Goal: Task Accomplishment & Management: Use online tool/utility

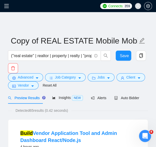
click at [9, 9] on span at bounding box center [8, 6] width 8 height 12
click at [7, 9] on span at bounding box center [8, 6] width 8 height 12
click at [7, 10] on span at bounding box center [8, 6] width 8 height 12
drag, startPoint x: 7, startPoint y: 10, endPoint x: 8, endPoint y: 5, distance: 5.0
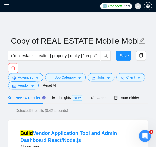
click at [8, 5] on div "Connects: 359 ceo@grona.tech" at bounding box center [78, 6] width 156 height 12
click at [8, 5] on icon "menu" at bounding box center [6, 6] width 5 height 5
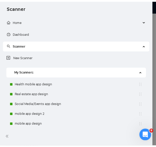
scroll to position [164, 0]
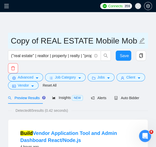
drag, startPoint x: 87, startPoint y: 42, endPoint x: -1, endPoint y: 49, distance: 88.3
click at [0, 49] on html "Connects: 359 ceo@grona.tech Copy of REAL ESTATE Mobile Mobile App scanner (''r…" at bounding box center [78, 73] width 156 height 147
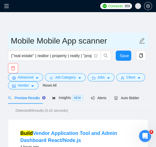
paste input "E-commerce"
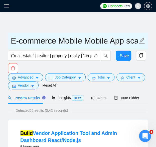
type input "E-commerce Mobile Mobile App scanner"
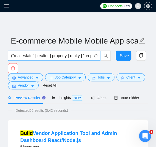
click at [62, 56] on input "(''real estate'' | realtor | property | realty | "property listing" | housing |…" at bounding box center [51, 55] width 81 height 6
paste input "ecommerce | "e-commerce" | "online store" | "product page" | "checkout flow" | …"
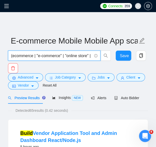
scroll to position [0, 643]
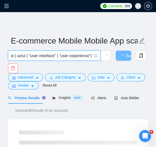
type input "(ecommerce | "e-commerce" | "online store" | "product page" | "checkout flow" |…"
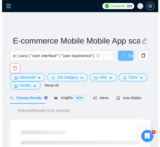
scroll to position [0, 0]
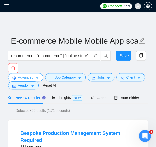
click at [28, 78] on span "Advanced" at bounding box center [26, 77] width 16 height 6
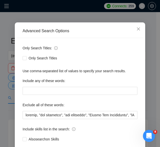
scroll to position [33, 0]
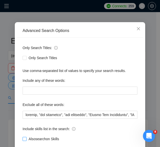
click at [23, 140] on span at bounding box center [25, 139] width 4 height 4
click at [23, 140] on input "Also search on Skills" at bounding box center [25, 139] width 4 height 4
checkbox input "true"
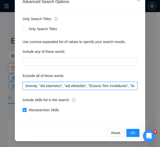
click at [113, 89] on input "text" at bounding box center [80, 86] width 115 height 8
paste input "Consultant, "no-code", nocode, "no code", Beta, Tester, "beta/rester", Template…"
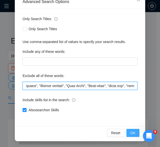
type input "Consultant, "no-code", nocode, "no code", Beta, Tester, "beta/rester", Template…"
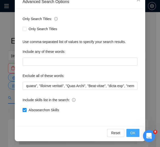
scroll to position [0, 0]
click at [132, 132] on span "OK" at bounding box center [133, 133] width 5 height 6
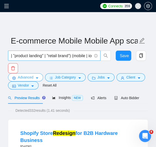
scroll to position [0, 179]
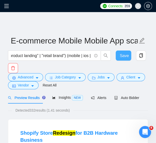
click at [120, 56] on span "Save" at bounding box center [124, 55] width 9 height 6
click at [130, 55] on button "Save" at bounding box center [124, 55] width 16 height 10
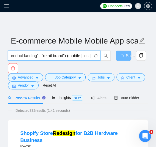
click at [38, 54] on input "(ecommerce | "e-commerce" | "online store" | "product page" | "checkout flow" |…" at bounding box center [51, 55] width 81 height 6
paste input "(health*) | (telemed*) | (medic*) | "telehealth" | (patient*) | (hospital*) | "…"
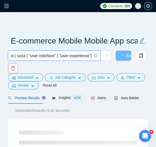
type input "((health*) | (telemed*) | (medic*) | "telehealth" | (patient*) | (hospital*) | …"
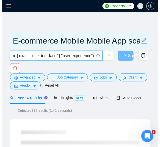
scroll to position [0, 0]
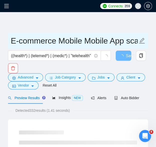
drag, startPoint x: 60, startPoint y: 41, endPoint x: 3, endPoint y: 41, distance: 56.5
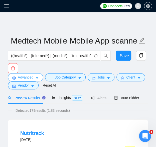
click at [35, 77] on icon "caret-down" at bounding box center [37, 78] width 4 height 4
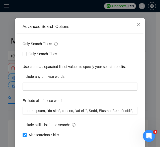
scroll to position [62, 0]
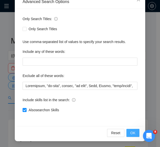
click at [134, 132] on button "OK" at bounding box center [132, 133] width 13 height 8
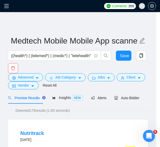
scroll to position [39, 0]
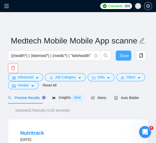
click at [120, 58] on span "Save" at bounding box center [124, 55] width 9 height 6
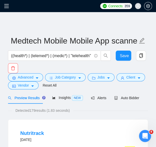
click at [7, 7] on icon "menu" at bounding box center [6, 6] width 5 height 5
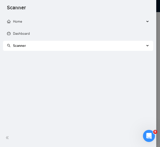
click at [28, 43] on span "Scanner" at bounding box center [76, 46] width 138 height 10
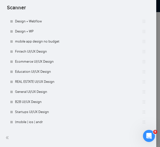
scroll to position [164, 0]
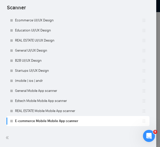
click at [156, 29] on div at bounding box center [80, 73] width 160 height 147
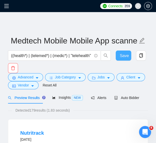
click at [128, 56] on button "Save" at bounding box center [124, 55] width 16 height 10
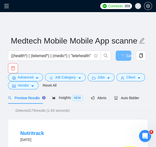
click at [8, 3] on span at bounding box center [8, 6] width 8 height 12
click at [8, 8] on icon "menu" at bounding box center [6, 6] width 5 height 5
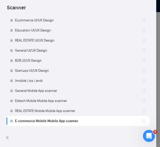
click at [156, 52] on div at bounding box center [80, 73] width 160 height 147
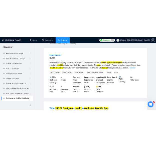
scroll to position [0, 0]
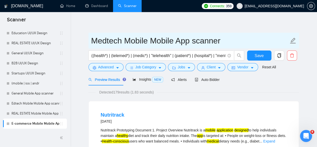
drag, startPoint x: 178, startPoint y: 40, endPoint x: 153, endPoint y: 38, distance: 24.9
click at [153, 38] on input "Medtech Mobile Mobile App scanner" at bounding box center [190, 40] width 198 height 13
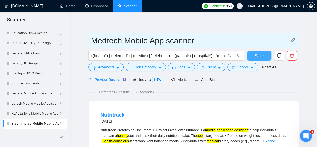
type input "Medtech Mobile App scanner"
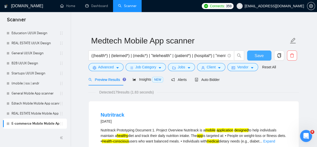
click at [156, 57] on button "Save" at bounding box center [259, 55] width 24 height 10
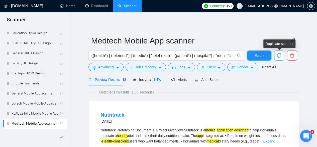
click at [156, 57] on icon "copy" at bounding box center [280, 55] width 4 height 5
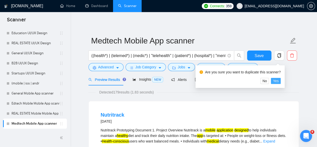
click at [156, 81] on span "Yes" at bounding box center [276, 81] width 6 height 6
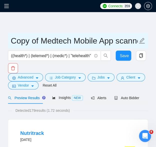
drag, startPoint x: 75, startPoint y: 40, endPoint x: -12, endPoint y: 37, distance: 86.4
click at [0, 37] on html "Connects: 359 ceo@grona.tech Copy of Medtech Mobile App scanner ((health*) | (t…" at bounding box center [78, 73] width 156 height 147
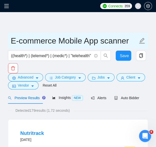
type input "E-commerce Mobile App scanner"
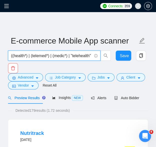
click at [32, 57] on input "((health*) | (telemed*) | (medic*) | "telehealth" | (patient*) | (hospital*) | …" at bounding box center [51, 55] width 81 height 6
paste input "ecommerce | "e-commerce" | "online store" | "product page" | "checkout flow" | …"
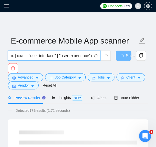
type input "(ecommerce | "e-commerce" | "online store" | "product page" | "checkout flow" |…"
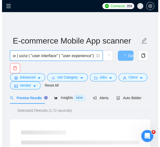
scroll to position [0, 0]
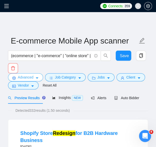
click at [34, 77] on button "Advanced" at bounding box center [25, 77] width 35 height 8
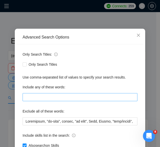
scroll to position [62, 0]
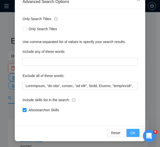
click at [134, 132] on button "OK" at bounding box center [132, 133] width 13 height 8
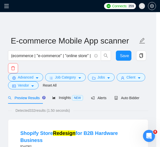
scroll to position [39, 0]
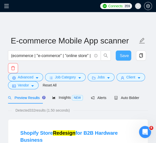
click at [128, 54] on span "Save" at bounding box center [124, 55] width 9 height 6
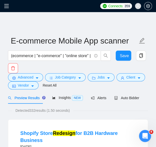
click at [6, 6] on icon "menu" at bounding box center [6, 6] width 5 height 4
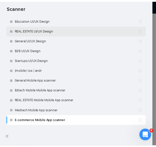
scroll to position [0, 0]
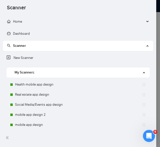
click at [156, 33] on div at bounding box center [80, 73] width 160 height 147
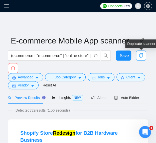
click at [142, 55] on icon "copy" at bounding box center [141, 55] width 5 height 5
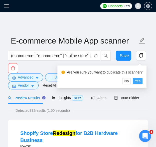
click at [142, 83] on button "Yes" at bounding box center [138, 81] width 10 height 6
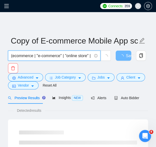
click at [42, 55] on input "(ecommerce | "e-commerce" | "online store" | "product page" | "checkout flow" |…" at bounding box center [51, 55] width 81 height 6
paste input "fintech | (finan*) | (payment*) | (bank*) | wallet | money | transfer | "web 3"…"
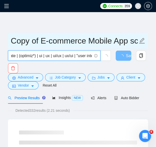
type input "(fintech | (finan*) | (payment*) | (bank*) | wallet | money | transfer | "web 3…"
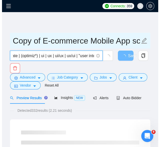
scroll to position [0, 0]
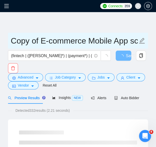
click at [86, 41] on input "Copy of E-commerce Mobile App scanner" at bounding box center [74, 40] width 127 height 13
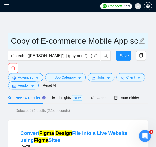
drag, startPoint x: 86, startPoint y: 40, endPoint x: -7, endPoint y: 39, distance: 92.4
click at [0, 39] on html "Connects: 359 ceo@grona.tech Copy of E-commerce Mobile App scanner (fintech | (…" at bounding box center [78, 73] width 156 height 147
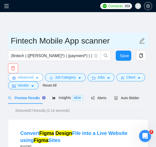
type input "Fintech Mobile App scanner"
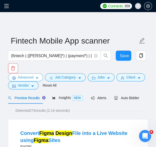
click at [38, 78] on icon "caret-down" at bounding box center [37, 78] width 4 height 4
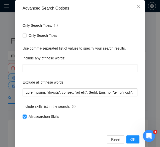
scroll to position [62, 0]
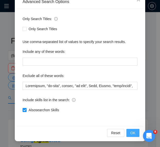
click at [131, 133] on span "OK" at bounding box center [133, 133] width 5 height 6
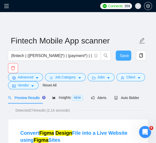
click at [121, 59] on button "Save" at bounding box center [124, 55] width 16 height 10
click at [126, 56] on span "Save" at bounding box center [124, 55] width 9 height 6
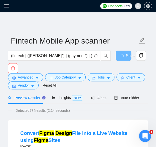
click at [4, 7] on div "Connects: 359 ceo@grona.tech" at bounding box center [78, 6] width 156 height 12
click at [6, 7] on icon "menu" at bounding box center [6, 6] width 5 height 5
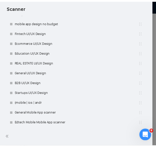
scroll to position [184, 0]
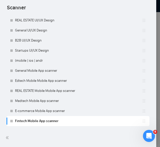
click at [156, 72] on div at bounding box center [80, 73] width 160 height 147
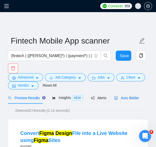
click at [118, 98] on span "Auto Bidder" at bounding box center [126, 98] width 25 height 4
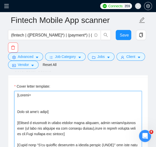
click at [41, 92] on textarea "Cover letter template:" at bounding box center [78, 147] width 128 height 113
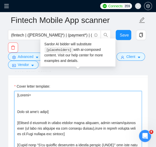
paste textarea "CLNT:MaintenanceCompany|URL:https://www.upwork.com/freelancers/ivandesign?p=195…"
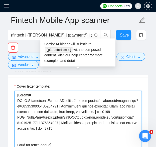
click at [19, 91] on textarea "Cover letter template:" at bounding box center [78, 147] width 128 height 113
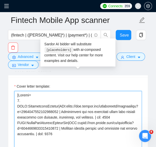
click at [18, 95] on textarea "Cover letter template:" at bounding box center [78, 147] width 128 height 113
click at [18, 109] on textarea "Cover letter template:" at bounding box center [78, 147] width 128 height 113
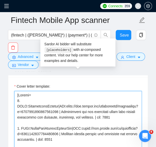
click at [46, 94] on textarea "Cover letter template:" at bounding box center [78, 147] width 128 height 113
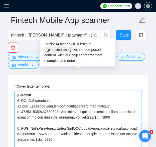
click at [41, 120] on textarea "Cover letter template:" at bounding box center [78, 147] width 128 height 113
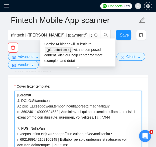
click at [28, 122] on textarea "Cover letter template:" at bounding box center [78, 147] width 128 height 113
click at [30, 122] on textarea "Cover letter template:" at bounding box center [78, 147] width 128 height 113
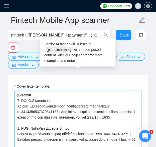
click at [32, 134] on textarea "Cover letter template:" at bounding box center [78, 147] width 128 height 113
paste textarea "CLNT:InfluencerAnalyticsDashboardwithAIAssistant|URL:https://www.upwork.com/fl/…"
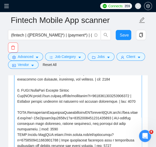
click at [18, 106] on textarea "Cover letter template:" at bounding box center [78, 109] width 128 height 113
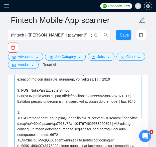
click at [42, 111] on textarea "Cover letter template:" at bounding box center [78, 109] width 128 height 113
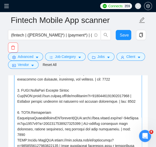
click at [30, 112] on textarea "Cover letter template:" at bounding box center [78, 109] width 128 height 113
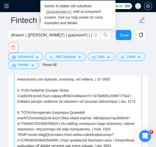
click at [24, 111] on textarea "Cover letter template:" at bounding box center [78, 109] width 128 height 113
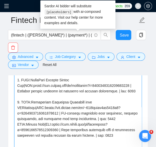
scroll to position [11, 0]
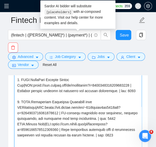
click at [19, 118] on textarea "Cover letter template:" at bounding box center [78, 109] width 128 height 113
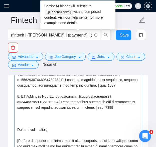
scroll to position [44, 0]
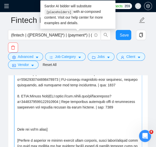
click at [56, 113] on textarea "Cover letter template:" at bounding box center [78, 109] width 128 height 113
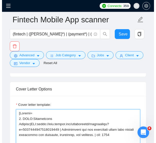
scroll to position [610, 0]
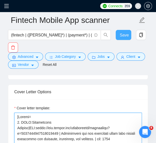
type textarea "[Folder= 1. CLNT:Maintenance Company|URL:https://www.upwork.com/freelancers/iva…"
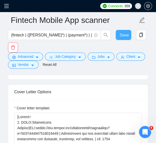
click at [120, 38] on span "Save" at bounding box center [124, 35] width 9 height 6
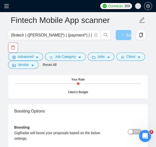
scroll to position [1063, 0]
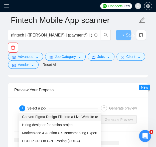
drag, startPoint x: 79, startPoint y: 114, endPoint x: 61, endPoint y: 105, distance: 20.3
click at [61, 115] on input "search" at bounding box center [57, 119] width 71 height 8
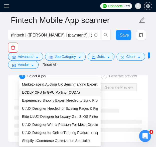
scroll to position [1096, 0]
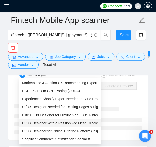
click at [70, 122] on span "UI/UX Designer With a Passion For Mesh Gradients" at bounding box center [62, 123] width 81 height 4
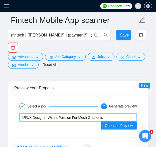
scroll to position [1064, 0]
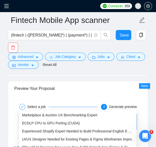
click at [57, 115] on span "UI/UX Designer With a Passion For Mesh Gradients" at bounding box center [62, 117] width 81 height 4
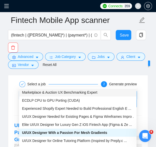
scroll to position [1087, 0]
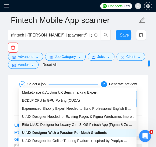
click at [52, 122] on span "Elite UI/UX Designer for Luxury Gen Z iOS Fintech App (Figma & Ze ..." at bounding box center [77, 124] width 110 height 4
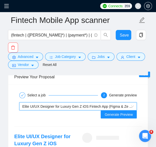
scroll to position [1075, 0]
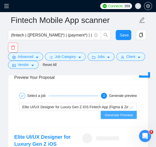
click at [113, 112] on span "Generate Preview" at bounding box center [119, 115] width 28 height 6
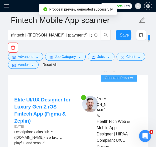
scroll to position [1112, 0]
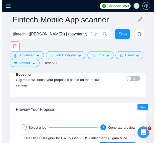
scroll to position [1041, 0]
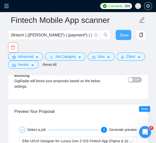
click at [118, 35] on button "Save" at bounding box center [124, 35] width 16 height 10
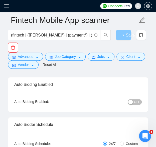
scroll to position [33, 0]
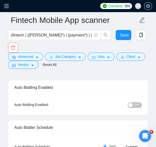
click at [134, 105] on button "OFF" at bounding box center [135, 105] width 14 height 6
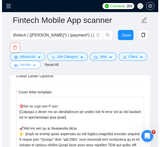
scroll to position [619, 0]
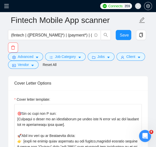
click at [5, 7] on icon "menu" at bounding box center [6, 6] width 5 height 5
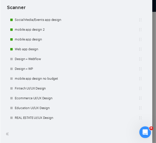
scroll to position [72, 0]
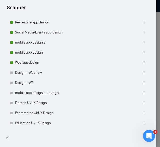
click at [156, 33] on div at bounding box center [80, 73] width 160 height 147
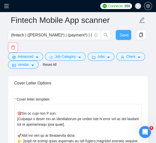
click at [122, 36] on span "Save" at bounding box center [124, 35] width 9 height 6
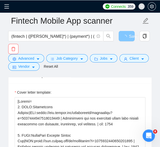
scroll to position [618, 0]
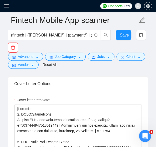
click at [5, 9] on span at bounding box center [8, 6] width 8 height 12
click at [6, 5] on icon "menu" at bounding box center [6, 6] width 5 height 5
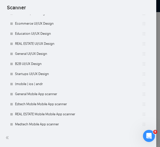
scroll to position [184, 0]
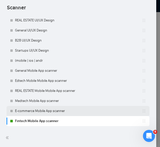
click at [58, 109] on link "E-commerce Mobile App scanner" at bounding box center [78, 111] width 127 height 10
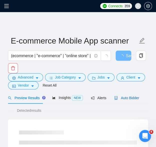
click at [128, 95] on div "Auto Bidder" at bounding box center [126, 98] width 25 height 6
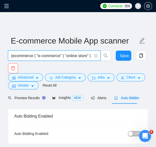
click at [63, 54] on input "(ecommerce | "e-commerce" | "online store" | "product page" | "checkout flow" |…" at bounding box center [51, 55] width 81 height 6
paste input "saas | sass | "software platform" | cloud | b2b | "b2b platform" | "internal to…"
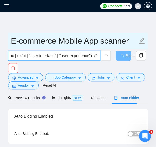
type input "(saas | sass | "software platform" | cloud | b2b | "b2b platform" | "internal t…"
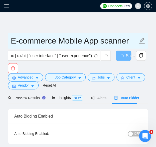
scroll to position [0, 0]
drag, startPoint x: 56, startPoint y: 39, endPoint x: -5, endPoint y: 36, distance: 61.3
click at [0, 36] on html "Connects: 359 ceo@grona.tech E-commerce Mobile App scanner (saas | sass | "soft…" at bounding box center [78, 73] width 156 height 147
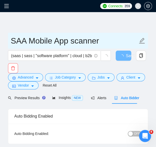
type input "SAAS Mobile App scanner"
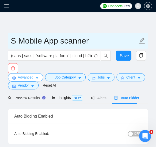
type input "E-commerce Mobile App scanner"
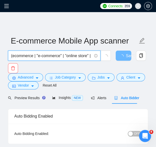
type input "(ecommerce | "e-commerce" | "online store" | "product page" | "checkout flow" |…"
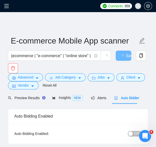
click at [27, 102] on div "Preview Results" at bounding box center [26, 98] width 36 height 12
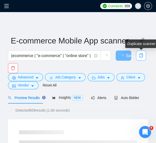
click at [144, 57] on span "copy" at bounding box center [142, 55] width 10 height 5
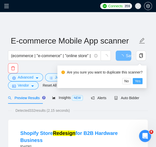
click at [137, 81] on span "Yes" at bounding box center [138, 81] width 6 height 6
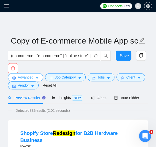
click at [20, 77] on span "Advanced" at bounding box center [26, 77] width 16 height 6
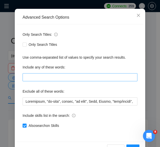
scroll to position [47, 0]
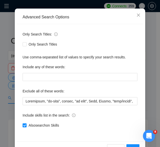
click at [155, 69] on div "Advanced Search Options Only Search Titles: Only Search Titles Use comma-separa…" at bounding box center [80, 73] width 160 height 147
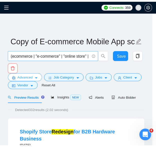
scroll to position [0, 0]
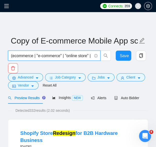
click at [25, 53] on input "(ecommerce | "e-commerce" | "online store" | "product page" | "checkout flow" |…" at bounding box center [51, 55] width 81 height 6
paste input "saas | sass | "software platform" | cloud | b2b | "b2b platform" | "internal to…"
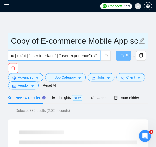
type input "(saas | sass | "software platform" | cloud | b2b | "b2b platform" | "internal t…"
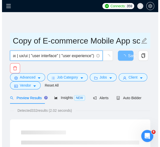
scroll to position [0, 0]
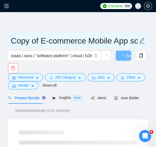
drag, startPoint x: 87, startPoint y: 43, endPoint x: -18, endPoint y: 41, distance: 104.9
click at [0, 41] on html "Connects: 359 ceo@grona.tech Copy of E-commerce Mobile App scanner (saas | sass…" at bounding box center [78, 73] width 156 height 147
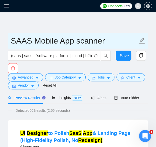
type input "SAAS Mobile App scanner"
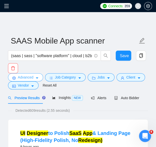
click at [28, 76] on span "Advanced" at bounding box center [26, 77] width 16 height 6
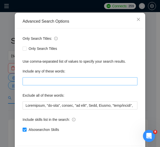
scroll to position [43, 0]
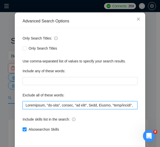
click at [24, 105] on input "text" at bounding box center [80, 105] width 115 height 8
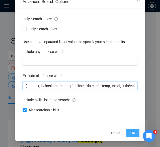
type input "(mentor*), Consultant, "no-code", nocode, "no code", Beta, Tester, "beta/rester…"
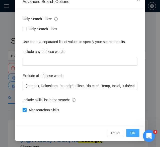
click at [132, 133] on span "OK" at bounding box center [133, 133] width 5 height 6
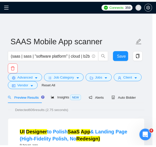
scroll to position [39, 0]
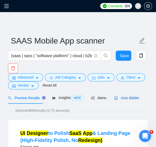
click at [120, 96] on span "Auto Bidder" at bounding box center [126, 98] width 25 height 4
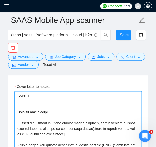
click at [31, 93] on textarea "Cover letter template:" at bounding box center [78, 147] width 128 height 113
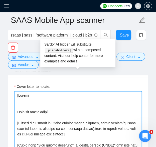
paste textarea "CLNT:InfluencerAnalyticsDashboardwithAIAssistant|URL:https://www.upwork.com/fl/…"
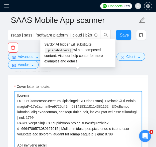
click at [18, 91] on textarea "Cover letter template:" at bounding box center [78, 147] width 128 height 113
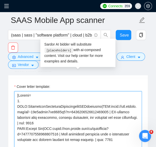
click at [42, 94] on textarea "Cover letter template:" at bounding box center [78, 147] width 128 height 113
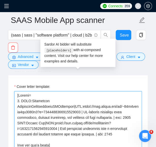
click at [30, 94] on textarea "Cover letter template:" at bounding box center [78, 147] width 128 height 113
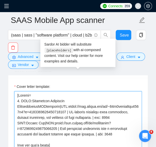
click at [34, 94] on textarea "Cover letter template:" at bounding box center [78, 147] width 128 height 113
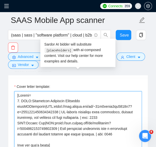
click at [24, 94] on textarea "Cover letter template:" at bounding box center [78, 147] width 128 height 113
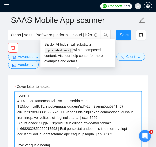
click at [21, 94] on textarea "Cover letter template:" at bounding box center [78, 147] width 128 height 113
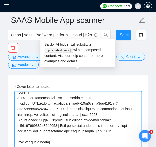
click at [18, 107] on textarea "Cover letter template:" at bounding box center [78, 147] width 128 height 113
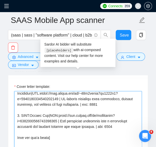
scroll to position [14, 0]
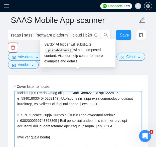
click at [75, 125] on textarea "Cover letter template:" at bounding box center [78, 147] width 128 height 113
click at [64, 120] on textarea "Cover letter template:" at bounding box center [78, 147] width 128 height 113
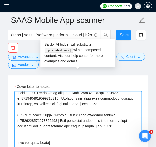
paste textarea "CLNT:BibleChatApp|URL:https://www.upwork.com/freelancers/ivandesign?p=192727940…"
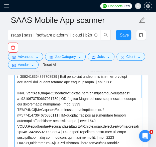
scroll to position [0, 0]
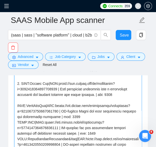
click at [17, 94] on textarea "Cover letter template:" at bounding box center [78, 102] width 128 height 113
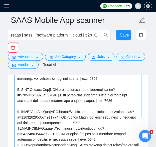
scroll to position [11, 0]
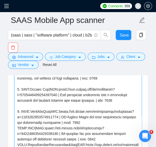
click at [33, 105] on textarea "Cover letter template:" at bounding box center [78, 118] width 128 height 113
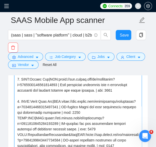
scroll to position [28, 0]
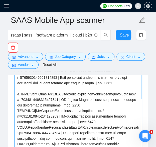
click at [18, 103] on textarea "Cover letter template:" at bounding box center [78, 118] width 128 height 113
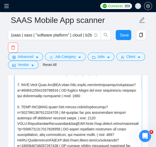
scroll to position [38, 0]
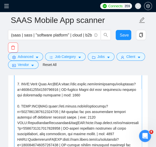
click at [18, 117] on textarea "Cover letter template:" at bounding box center [78, 118] width 128 height 113
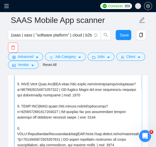
click at [34, 128] on textarea "Cover letter template:" at bounding box center [78, 118] width 128 height 113
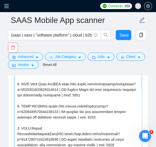
click at [26, 126] on textarea "Cover letter template:" at bounding box center [78, 118] width 128 height 113
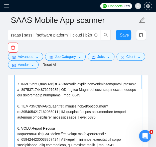
click at [31, 127] on textarea "Cover letter template:" at bounding box center [78, 118] width 128 height 113
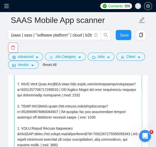
click at [21, 127] on textarea "Cover letter template:" at bounding box center [78, 118] width 128 height 113
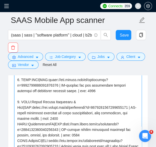
scroll to position [65, 0]
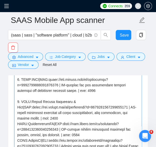
click at [17, 116] on textarea "Cover letter template:" at bounding box center [78, 118] width 128 height 113
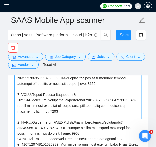
scroll to position [72, 0]
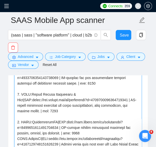
click at [49, 116] on textarea "Cover letter template:" at bounding box center [78, 118] width 128 height 113
click at [52, 116] on textarea "Cover letter template:" at bounding box center [78, 118] width 128 height 113
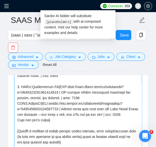
scroll to position [111, 0]
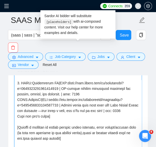
click at [18, 92] on textarea "Cover letter template:" at bounding box center [78, 118] width 128 height 113
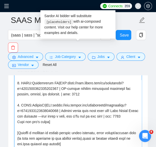
click at [47, 110] on textarea "Cover letter template:" at bounding box center [78, 118] width 128 height 113
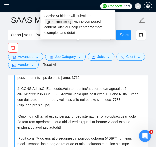
scroll to position [127, 0]
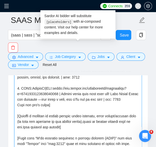
click at [132, 94] on textarea "Cover letter template:" at bounding box center [78, 118] width 128 height 113
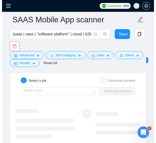
scroll to position [1088, 0]
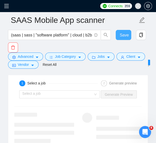
type textarea "[Folder= 1. CLNT:Influencer Analytics Dashboard with AI Assistant|URL:https://w…"
click at [122, 37] on span "Save" at bounding box center [124, 35] width 9 height 6
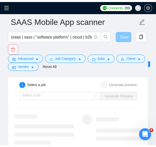
scroll to position [1078, 0]
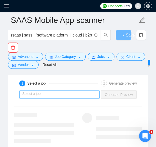
click at [77, 90] on input "search" at bounding box center [57, 94] width 71 height 8
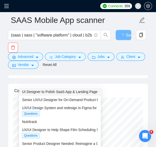
scroll to position [1088, 0]
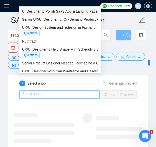
click at [55, 14] on div "UI Designer to Polish SaaS App & Landing Page (High-Fidelity Poli ..." at bounding box center [60, 12] width 76 height 6
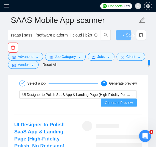
click at [110, 98] on button "Generate Preview" at bounding box center [119, 102] width 36 height 8
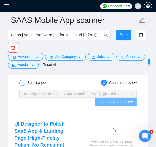
scroll to position [1089, 0]
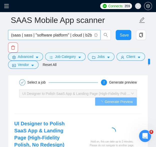
click at [72, 36] on input "(saas | sass | "software platform" | cloud | b2b | "b2b platform" | "internal t…" at bounding box center [51, 35] width 81 height 6
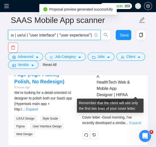
scroll to position [0, 0]
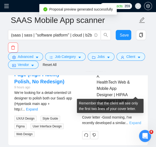
click at [135, 120] on link "Expand" at bounding box center [136, 122] width 12 height 4
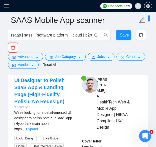
scroll to position [1130, 0]
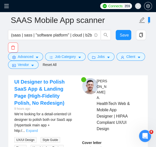
click at [38, 128] on link "Expand" at bounding box center [32, 130] width 12 height 4
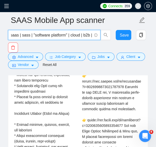
scroll to position [0, 0]
drag, startPoint x: 53, startPoint y: 35, endPoint x: -23, endPoint y: 43, distance: 76.6
paste input "ai | "artificial intelligence" | "machine learning" | ml | "deep learning" | "n…"
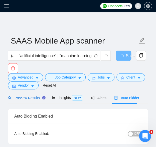
click at [31, 98] on span "Preview Results" at bounding box center [26, 98] width 36 height 4
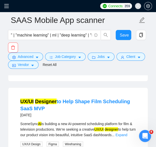
scroll to position [202, 0]
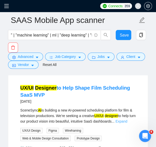
click at [127, 119] on link "Expand" at bounding box center [122, 121] width 12 height 4
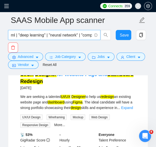
scroll to position [0, 87]
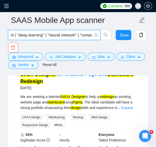
click at [45, 35] on input "(ai | "artificial intelligence" | "machine learning" | ml | "deep learning" | "…" at bounding box center [51, 35] width 81 height 6
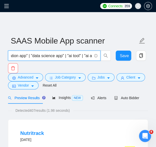
scroll to position [0, 206]
click at [30, 56] on input "(ai | "artificial intelligence" | "machine learning" | ml | "deep learning" | "…" at bounding box center [51, 55] width 81 height 6
click at [62, 55] on input "(ai | "artificial intelligence" | "machine learning" | ml | "deep learning" | "…" at bounding box center [51, 55] width 81 height 6
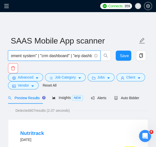
click at [40, 55] on input "(ai | "artificial intelligence" | "machine learning" | ml | "deep learning" | "…" at bounding box center [51, 55] width 81 height 6
click at [52, 55] on input "(ai | "artificial intelligence" | "machine learning" | ml | "deep learning" | "…" at bounding box center [51, 55] width 81 height 6
click at [63, 55] on input "(ai | "artificial intelligence" | "machine learning" | ml | "deep learning" | "…" at bounding box center [51, 55] width 81 height 6
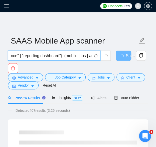
scroll to position [0, 663]
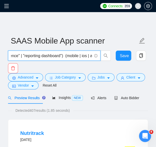
drag, startPoint x: 23, startPoint y: 55, endPoint x: 66, endPoint y: 56, distance: 43.2
click at [66, 56] on input "(ai | "artificial intelligence" | "machine learning" | ml | "deep learning" | "…" at bounding box center [51, 55] width 81 height 6
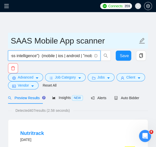
type input "(ai | "artificial intelligence" | "machine learning" | ml | "deep learning" | "…"
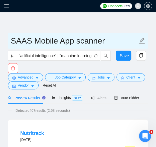
click at [33, 39] on input "SAAS Mobile App scanner" at bounding box center [74, 40] width 127 height 13
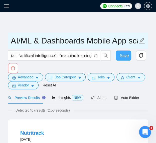
type input "AI/ML & Dashboards Mobile App scanner"
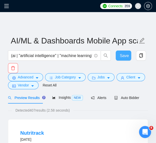
click at [123, 59] on button "Save" at bounding box center [124, 55] width 16 height 10
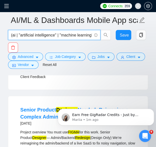
drag, startPoint x: 51, startPoint y: 36, endPoint x: -35, endPoint y: 38, distance: 86.1
paste input "neural network" | "computer vision" | "nlp" | "natural language processing" | "…"
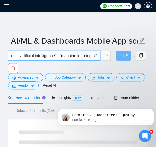
scroll to position [0, 4]
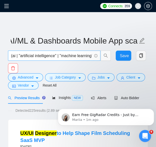
click at [11, 56] on span "(ai | "artificial intelligence" | "machine learning" | ml | "deep learning" | "…" at bounding box center [54, 55] width 93 height 10
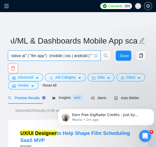
click at [13, 55] on input "(ai | "artificial intelligence" | "machine learning" | ml | "deep learning" | "…" at bounding box center [51, 55] width 81 height 6
drag, startPoint x: 51, startPoint y: 56, endPoint x: -18, endPoint y: 58, distance: 69.1
click at [0, 58] on html "Connects: 359 ceo@grona.tech AI/ML & Dashboards Mobile App scanner (ai | "artif…" at bounding box center [78, 73] width 156 height 147
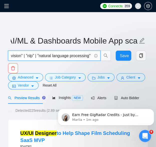
drag, startPoint x: 91, startPoint y: 55, endPoint x: 37, endPoint y: 59, distance: 54.9
click at [37, 59] on span "(ai | "artificial intelligence" | "machine learning" | ml | "deep learning" | "…" at bounding box center [54, 55] width 93 height 10
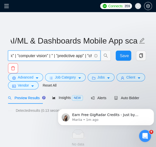
scroll to position [0, 149]
drag, startPoint x: 57, startPoint y: 55, endPoint x: 54, endPoint y: 55, distance: 3.5
click at [54, 55] on input "(ai | "artificial intelligence" | "machine learning" | ml | "deep learning" | "…" at bounding box center [51, 55] width 81 height 6
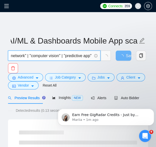
scroll to position [0, 137]
drag, startPoint x: 64, startPoint y: 54, endPoint x: 29, endPoint y: 53, distance: 35.4
click at [29, 53] on input "(ai | "artificial intelligence" | "machine learning" | ml | "deep learning" | "…" at bounding box center [51, 55] width 81 height 6
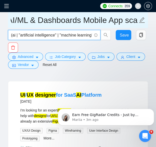
scroll to position [978, 0]
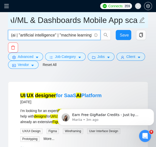
type input "(ai | "artificial intelligence" | "machine learning" | ml | "deep learning" | "…"
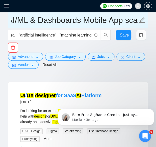
drag, startPoint x: 84, startPoint y: 20, endPoint x: 34, endPoint y: 20, distance: 49.7
click at [34, 20] on input "AI/ML & Dashboards Mobile App scanner" at bounding box center [74, 20] width 127 height 13
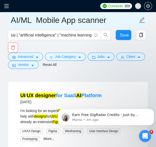
scroll to position [0, 0]
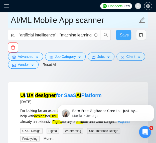
type input "AI/ML Mobile App scanner"
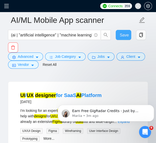
click at [125, 36] on span "Save" at bounding box center [124, 35] width 9 height 6
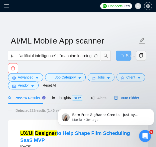
click at [118, 98] on span "Auto Bidder" at bounding box center [126, 98] width 25 height 4
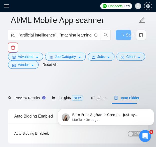
scroll to position [57, 0]
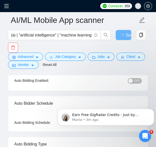
click at [132, 79] on div "button" at bounding box center [131, 80] width 5 height 5
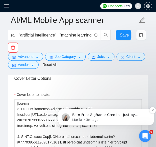
scroll to position [619, 0]
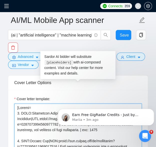
drag, startPoint x: 127, startPoint y: 140, endPoint x: 14, endPoint y: 102, distance: 119.1
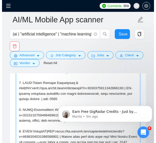
scroll to position [26, 0]
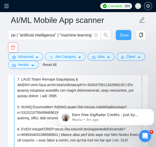
type textarea "[Folder= 1. CLNT:Bible Chat App|URL:https://www.upwork.com/freelancers/ivandesi…"
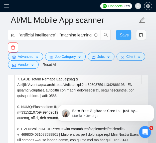
click at [126, 33] on span "Save" at bounding box center [124, 35] width 9 height 6
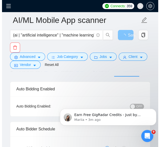
scroll to position [0, 0]
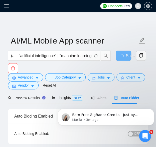
click at [131, 134] on div "button" at bounding box center [131, 133] width 5 height 5
click at [9, 7] on icon "menu" at bounding box center [6, 6] width 5 height 5
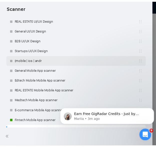
scroll to position [195, 0]
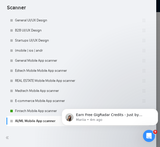
click at [156, 55] on div at bounding box center [80, 73] width 160 height 147
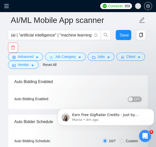
scroll to position [39, 0]
click html "Earn Free GigRadar Credits - Just by Sharing Your Story! 💬 Want more credits fo…"
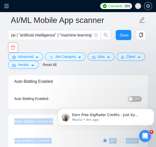
drag, startPoint x: 198, startPoint y: 195, endPoint x: 136, endPoint y: 99, distance: 114.5
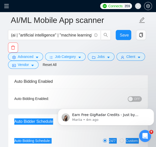
click html "Earn Free GigRadar Credits - Just by Sharing Your Story! 💬 Want more credits fo…"
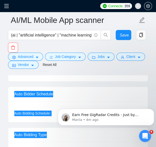
scroll to position [66, 0]
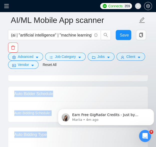
click at [125, 93] on div "Auto Bidder Schedule" at bounding box center [78, 93] width 128 height 14
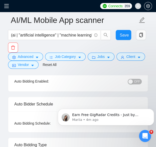
scroll to position [51, 0]
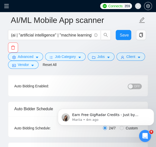
click at [138, 85] on span "OFF" at bounding box center [137, 86] width 6 height 6
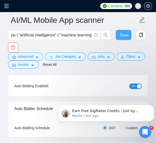
click at [121, 32] on span "Save" at bounding box center [124, 35] width 9 height 6
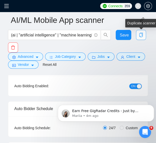
click at [139, 35] on span "copy" at bounding box center [142, 35] width 10 height 5
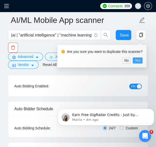
click at [138, 61] on span "Yes" at bounding box center [138, 60] width 6 height 6
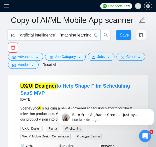
click at [78, 36] on input "(ai | "artificial intelligence" | "machine learning" | ml | "deep learning" | "…" at bounding box center [51, 35] width 81 height 6
drag, startPoint x: 54, startPoint y: 34, endPoint x: -36, endPoint y: 36, distance: 89.9
click at [0, 36] on html "Connects: 359 ceo@grona.tech Copy of AI/ML Mobile App scanner (ai | "artificial…" at bounding box center [78, 22] width 156 height 147
paste input "dashboard | "data visualization" | "data viz" | "reporting tool" | "analytics a…"
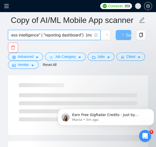
scroll to position [0, 541]
click at [83, 35] on input "(dashboard | "data visualization" | "data viz" | "reporting tool" | "analytics …" at bounding box center [51, 35] width 81 height 6
click at [59, 35] on input "(dashboard | "data visualization" | "data viz" | "reporting tool" | "analytics …" at bounding box center [51, 35] width 81 height 6
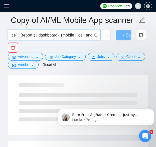
click at [58, 36] on input "(dashboard | "data visualization" | "data viz" | "reporting tool" | analytics |…" at bounding box center [51, 35] width 81 height 6
drag, startPoint x: 57, startPoint y: 35, endPoint x: 37, endPoint y: 34, distance: 20.6
click at [37, 34] on input "(dashboard | "data visualization" | "data viz" | "reporting tool" | analytics |…" at bounding box center [51, 35] width 81 height 6
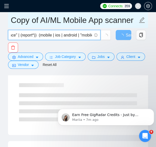
type input "(dashboard | "data visualization" | "data viz" | "reporting tool" | analytics |…"
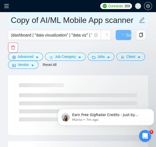
drag, startPoint x: 63, startPoint y: 19, endPoint x: -8, endPoint y: 12, distance: 71.6
click at [0, 12] on html "Connects: 359 ceo@grona.tech Copy of AI/ML Mobile App scanner (dashboard | "dat…" at bounding box center [78, 22] width 156 height 147
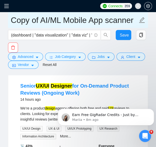
drag, startPoint x: 64, startPoint y: 22, endPoint x: 8, endPoint y: 20, distance: 56.0
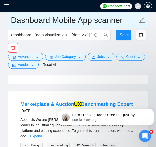
scroll to position [959, 0]
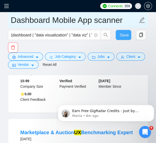
type input "Dashboard Mobile App scanner"
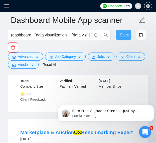
drag, startPoint x: 124, startPoint y: 36, endPoint x: 38, endPoint y: 6, distance: 91.5
click at [124, 36] on span "Save" at bounding box center [124, 35] width 9 height 6
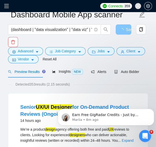
scroll to position [0, 0]
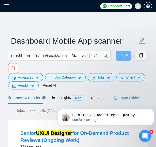
click at [128, 94] on div "Auto Bidder" at bounding box center [126, 98] width 25 height 12
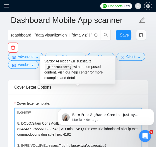
drag, startPoint x: 39, startPoint y: 125, endPoint x: 15, endPoint y: 113, distance: 26.4
paste textarea "CLNT:InfluencerAnalyticsDashboardwithAIAssistant|URL:https://www.upwork.com/fl/…"
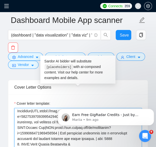
scroll to position [15, 0]
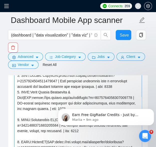
scroll to position [34, 0]
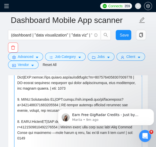
drag, startPoint x: 17, startPoint y: 123, endPoint x: 36, endPoint y: 125, distance: 19.2
click at [36, 125] on textarea "Cover letter template:" at bounding box center [78, 102] width 128 height 113
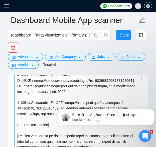
scroll to position [32, 0]
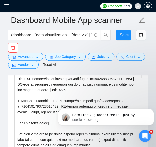
click html "Earn Free GigRadar Credits - Just by Sharing Your Story! 💬 Want more credits fo…"
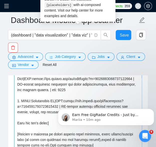
drag, startPoint x: 18, startPoint y: 89, endPoint x: 91, endPoint y: 97, distance: 73.8
click at [91, 97] on textarea "Cover letter template:" at bounding box center [78, 102] width 128 height 113
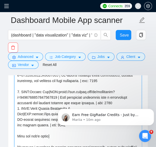
scroll to position [673, 0]
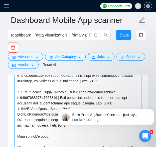
click at [127, 93] on textarea "Cover letter template:" at bounding box center [78, 105] width 128 height 113
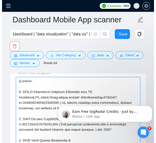
scroll to position [643, 0]
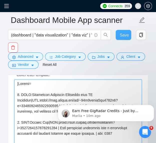
type textarea "[Folder= 1. CLNT:Influencer Analytics Dashboard with AI Assistant|URL:https://w…"
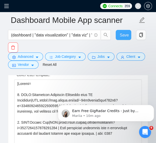
click at [122, 35] on span "Save" at bounding box center [124, 35] width 9 height 6
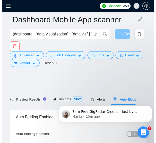
scroll to position [51, 0]
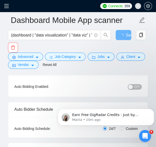
click at [138, 87] on span "OFF" at bounding box center [137, 87] width 6 height 6
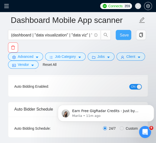
click at [122, 36] on span "Save" at bounding box center [124, 35] width 9 height 6
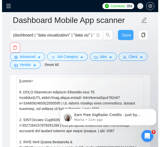
scroll to position [646, 0]
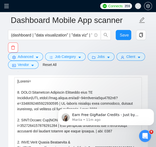
click at [9, 9] on span at bounding box center [8, 6] width 8 height 12
click at [9, 8] on icon "menu" at bounding box center [6, 6] width 5 height 4
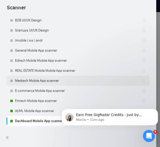
scroll to position [196, 0]
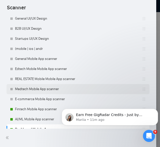
click at [36, 91] on link "Medtech Mobile App scanner" at bounding box center [78, 89] width 127 height 10
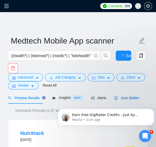
click at [123, 96] on span "Auto Bidder" at bounding box center [126, 98] width 25 height 4
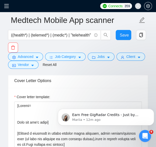
scroll to position [618, 0]
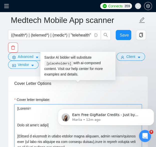
paste textarea "CLNT: Break the cycle|URL: https://www.upwork.com/fl/ivandes | CBT-based app fo…"
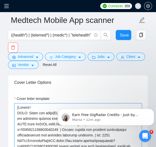
scroll to position [616, 0]
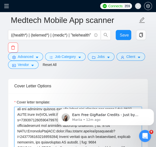
scroll to position [13, 0]
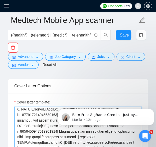
scroll to position [49, 0]
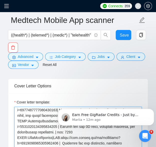
scroll to position [73, 0]
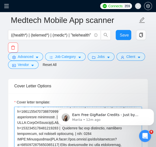
scroll to position [104, 0]
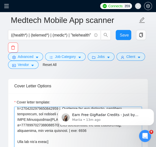
scroll to position [118, 0]
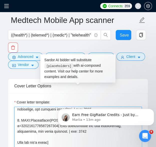
scroll to position [133, 0]
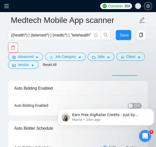
scroll to position [38, 0]
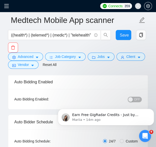
type textarea "[Folder= 1. CLNT: Break the cycle|URL: https://www.upwork.com/fl/ivandes | CBT-…"
click at [138, 97] on span "OFF" at bounding box center [137, 99] width 6 height 6
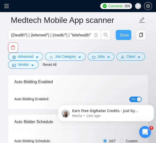
click at [123, 35] on span "Save" at bounding box center [124, 35] width 9 height 6
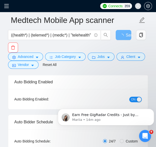
click at [8, 7] on icon "menu" at bounding box center [6, 6] width 5 height 5
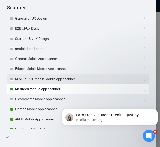
click at [74, 78] on link "REAL ESTATE Mobile Mobile App scanner" at bounding box center [78, 79] width 127 height 10
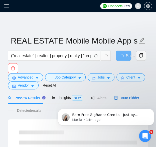
click at [129, 96] on span "Auto Bidder" at bounding box center [126, 98] width 25 height 4
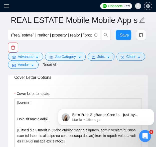
scroll to position [632, 0]
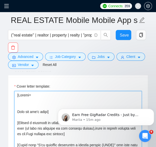
click at [29, 92] on textarea "Cover letter template:" at bounding box center [78, 147] width 128 height 113
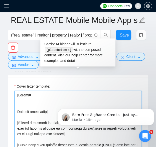
paste textarea "CLNT:realScore|URL:https://www.upwork.com/freelancers/ivandesign?p=195245777138…"
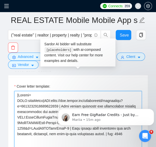
click at [18, 91] on textarea "Cover letter template:" at bounding box center [78, 147] width 128 height 113
click at [18, 106] on textarea "Cover letter template:" at bounding box center [78, 147] width 128 height 113
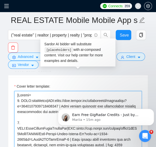
click at [34, 116] on textarea "Cover letter template:" at bounding box center [78, 147] width 128 height 113
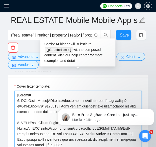
click at [27, 116] on textarea "Cover letter template:" at bounding box center [78, 147] width 128 height 113
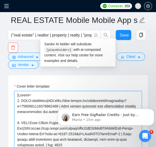
scroll to position [37, 0]
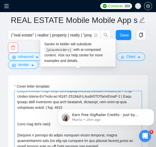
click at [38, 102] on textarea "Cover letter template:" at bounding box center [78, 147] width 128 height 113
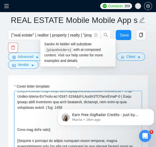
paste textarea "CLNT:Zenger App|URL:https://www.upwork.com/fl/ivandesign?p=1834527992691662848 …"
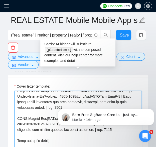
click at [18, 105] on textarea "Cover letter template:" at bounding box center [78, 147] width 128 height 113
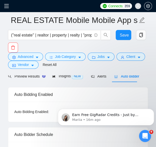
scroll to position [57, 0]
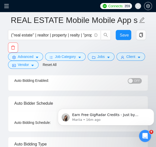
type textarea "[Folder= 1. CLNT:realScore|URL:https://www.upwork.com/freelancers/ivandesign?p=…"
click at [136, 80] on span "OFF" at bounding box center [137, 81] width 6 height 6
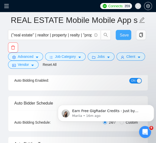
click at [120, 32] on span "Save" at bounding box center [124, 35] width 9 height 6
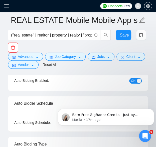
click at [9, 9] on span at bounding box center [8, 6] width 8 height 12
click at [7, 7] on icon "menu" at bounding box center [6, 6] width 5 height 5
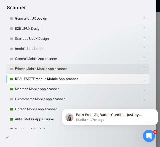
click at [28, 69] on link "Edtech Mobile Mobile App scanner" at bounding box center [78, 69] width 127 height 10
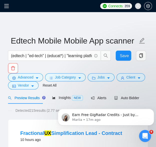
scroll to position [16, 0]
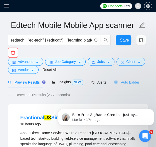
click at [120, 79] on div "Auto Bidder" at bounding box center [126, 82] width 25 height 12
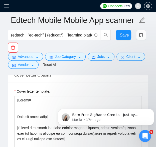
scroll to position [627, 0]
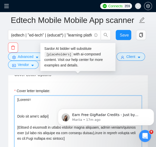
paste textarea "CLNT:SelaamApp|URL:https://www.upwork.com/freelancers/ivandesign?p=193236411171…"
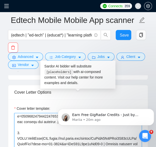
scroll to position [27, 0]
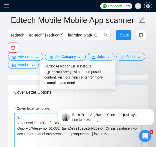
paste textarea "CLNT:BibleChatApp|URL:https://www.upwork.com/freelancers/ivandesign?p=192727940…"
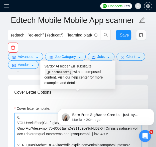
scroll to position [614, 0]
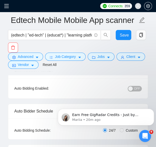
scroll to position [49, 0]
type textarea "[Folder= 1. CLNT:Selaam App|URL:https://www.upwork.com/freelancers/ivandesign?p…"
click at [134, 90] on button "OFF" at bounding box center [135, 88] width 14 height 6
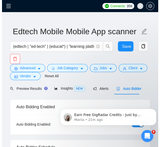
scroll to position [10, 0]
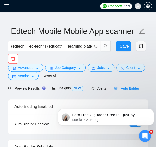
click at [6, 9] on span at bounding box center [8, 6] width 8 height 12
click at [7, 4] on icon "menu" at bounding box center [6, 6] width 5 height 4
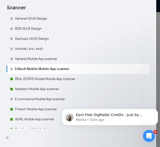
click at [156, 29] on div at bounding box center [80, 73] width 160 height 147
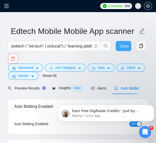
click at [130, 46] on button "Save" at bounding box center [124, 46] width 16 height 10
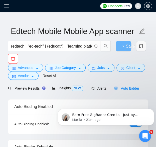
click at [6, 11] on span at bounding box center [8, 6] width 8 height 12
click at [6, 8] on icon "menu" at bounding box center [6, 6] width 5 height 5
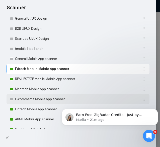
click at [37, 101] on link "E-commerce Mobile App scanner" at bounding box center [78, 99] width 127 height 10
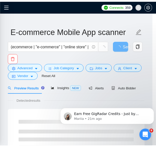
scroll to position [205, 0]
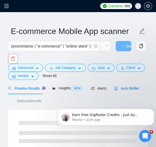
click at [124, 89] on span "Auto Bidder" at bounding box center [126, 88] width 25 height 4
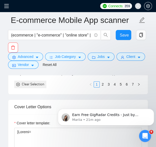
scroll to position [600, 0]
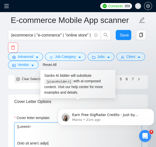
paste textarea "CLNT:LNLHomes|URL:https://www.upwork.com/fl/ivandesign?p=1834534411540754432 | …"
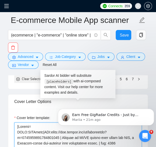
paste textarea "CLNT:MaintenanceCompany|URL:https://www.upwork.com/freelancers/ivandesign?p=195…"
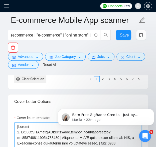
scroll to position [631, 0]
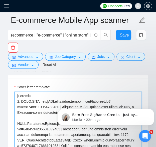
click at [19, 112] on textarea "Cover letter template:" at bounding box center [78, 147] width 128 height 113
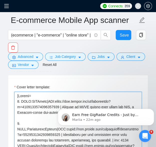
click at [48, 116] on textarea "Cover letter template:" at bounding box center [78, 147] width 128 height 113
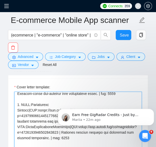
scroll to position [19, 0]
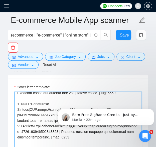
click at [18, 113] on textarea "Cover letter template:" at bounding box center [78, 147] width 128 height 113
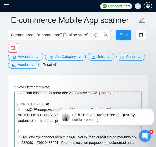
click at [34, 125] on textarea "Cover letter template:" at bounding box center [78, 147] width 128 height 113
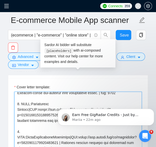
click at [41, 125] on textarea "Cover letter template:" at bounding box center [78, 147] width 128 height 113
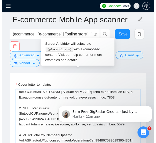
scroll to position [0, 0]
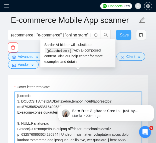
type textarea "[Folder= 1. CLNT:LNL Homes|URL:https://www.upwork.com/fl/ivandesign?p=183453441…"
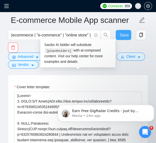
click at [124, 35] on span "Save" at bounding box center [124, 35] width 9 height 6
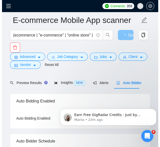
scroll to position [57, 0]
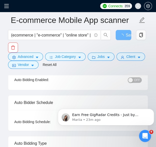
click at [138, 81] on span "OFF" at bounding box center [137, 80] width 6 height 6
click at [5, 6] on icon "menu" at bounding box center [6, 6] width 5 height 4
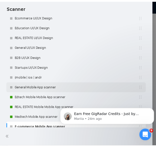
scroll to position [167, 0]
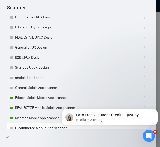
click at [156, 29] on div at bounding box center [80, 73] width 160 height 147
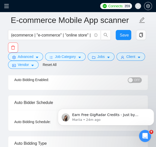
scroll to position [38, 0]
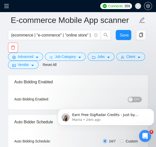
click html "Earn Free GigRadar Credits - Just by Sharing Your Story! 💬 Want more credits fo…"
click at [131, 100] on body "Earn Free GigRadar Credits - Just by Sharing Your Story! 💬 Want more credits fo…" at bounding box center [106, 115] width 96 height 31
click html "Earn Free GigRadar Credits - Just by Sharing Your Story! 💬 Want more credits fo…"
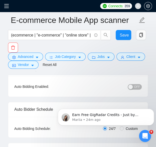
scroll to position [50, 0]
click at [140, 86] on span "OFF" at bounding box center [137, 87] width 6 height 6
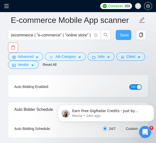
click at [122, 35] on span "Save" at bounding box center [124, 35] width 9 height 6
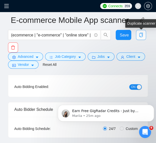
click at [137, 34] on span "copy" at bounding box center [142, 35] width 10 height 5
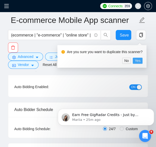
click at [139, 61] on span "Yes" at bounding box center [138, 61] width 6 height 6
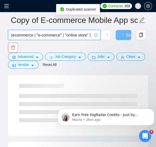
click at [40, 36] on input "(ecommerce | "e-commerce" | "online store" | "product page" | "checkout flow" |…" at bounding box center [51, 35] width 81 height 6
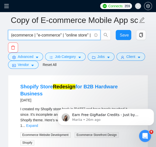
drag, startPoint x: 77, startPoint y: 34, endPoint x: -27, endPoint y: 38, distance: 104.2
click at [0, 38] on html "Connects: 359 ceo@grona.tech Copy of E-commerce Mobile App scanner (ecommerce |…" at bounding box center [78, 23] width 156 height 147
paste input "(productivity | "task manager" | "to-do app" | todo | "to-do list" | planner | …"
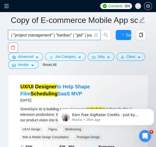
scroll to position [0, 375]
click at [77, 35] on input "(productivity | "task manager" | "to-do app" | todo | "to-do list" | planner | …" at bounding box center [51, 35] width 81 height 6
drag, startPoint x: 78, startPoint y: 35, endPoint x: 58, endPoint y: 34, distance: 19.4
click at [58, 34] on input "(productivity | "task manager" | "to-do app" | todo | "to-do list" | planner | …" at bounding box center [51, 35] width 81 height 6
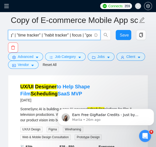
drag, startPoint x: 73, startPoint y: 34, endPoint x: 59, endPoint y: 35, distance: 14.1
click at [59, 35] on input "(productivity | "task manager" | "to-do app" | todo | "to-do list" | planner | …" at bounding box center [51, 35] width 81 height 6
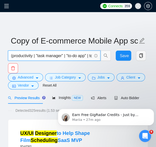
scroll to position [0, 0]
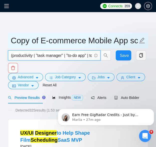
type input "(productivity | "task manager" | "to-do app" | todo | "to-do list" | planner | …"
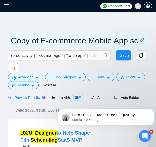
drag, startPoint x: 86, startPoint y: 40, endPoint x: -11, endPoint y: 35, distance: 97.2
click at [0, 35] on html "Connects: 359 ceo@grona.tech Copy of E-commerce Mobile App scanner (productivit…" at bounding box center [78, 73] width 156 height 147
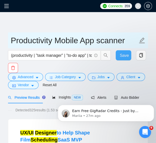
type input "Productivity Mobile App scanner"
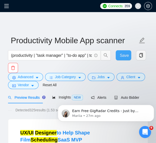
click at [122, 55] on span "Save" at bounding box center [124, 55] width 9 height 6
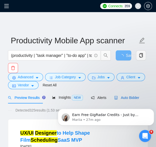
click at [128, 95] on span "Auto Bidder" at bounding box center [126, 97] width 25 height 4
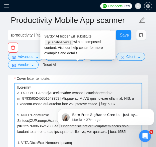
drag, startPoint x: 28, startPoint y: 95, endPoint x: 21, endPoint y: 79, distance: 17.3
click at [21, 83] on textarea "Cover letter template:" at bounding box center [78, 139] width 128 height 113
paste textarea "Productivity App:|URL:https://www.upwork.com/freelancers/ivandesign?p=193452010…"
type textarea "[Loremi= 7. DOLORsitametcons Adi:|ELI:seddo://eiu.tempor.inc/utlaboreetd/magnaa…"
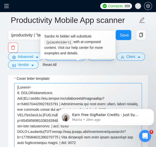
click at [30, 83] on textarea "Cover letter template:" at bounding box center [78, 139] width 128 height 113
click at [17, 101] on textarea "Cover letter template:" at bounding box center [78, 139] width 128 height 113
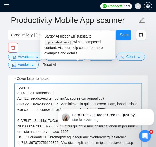
click at [29, 108] on textarea "Cover letter template:" at bounding box center [78, 139] width 128 height 113
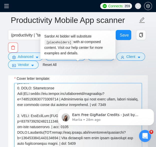
scroll to position [6, 0]
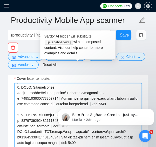
click at [44, 102] on textarea "Cover letter template:" at bounding box center [78, 139] width 128 height 113
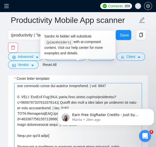
scroll to position [26, 0]
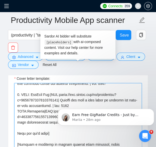
click at [17, 99] on textarea "Cover letter template:" at bounding box center [78, 139] width 128 height 113
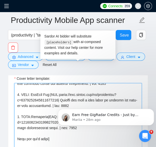
type textarea "[Loremi= 9. DOLO: Sitametconse Adi:|ELI:seddo://eiu.tempor.inc/utlaboreetd/magn…"
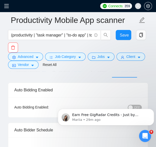
scroll to position [35, 0]
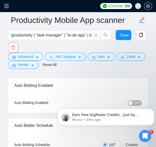
click at [133, 101] on body "Earn Free GigRadar Credits - Just by Sharing Your Story! 💬 Want more credits fo…" at bounding box center [106, 115] width 96 height 31
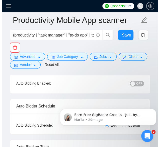
scroll to position [54, 0]
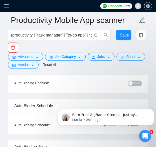
click at [134, 81] on button "OFF" at bounding box center [135, 83] width 14 height 6
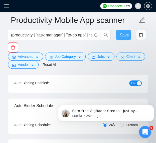
click at [125, 35] on span "Save" at bounding box center [124, 35] width 9 height 6
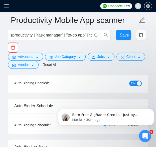
click at [8, 5] on icon "menu" at bounding box center [6, 6] width 5 height 5
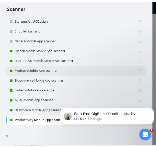
scroll to position [186, 0]
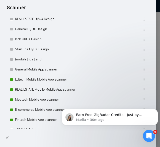
click at [156, 29] on div at bounding box center [80, 73] width 160 height 147
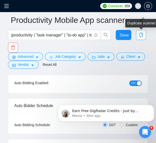
click at [143, 36] on icon "copy" at bounding box center [142, 35] width 4 height 5
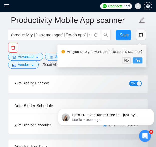
click at [136, 60] on span "Yes" at bounding box center [138, 60] width 6 height 6
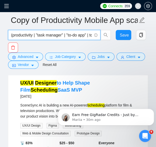
drag, startPoint x: 56, startPoint y: 34, endPoint x: -8, endPoint y: 30, distance: 63.8
click at [0, 30] on html "Connects: 359 [EMAIL_ADDRESS][DOMAIN_NAME] Copy of Productivity Mobile App scan…" at bounding box center [78, 19] width 156 height 147
paste input "travel | tourism | "travel app" | "travel platform" | "trip planner" | itinerar…"
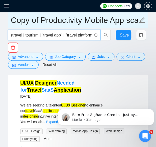
type input "(travel | tourism | "travel app" | "travel platform" | "trip planner" | itinera…"
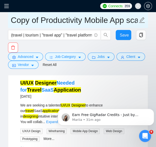
drag, startPoint x: 85, startPoint y: 19, endPoint x: -10, endPoint y: 14, distance: 94.5
click at [0, 14] on html "Connects: 359 [EMAIL_ADDRESS][DOMAIN_NAME] Copy of Productivity Mobile App scan…" at bounding box center [78, 19] width 156 height 147
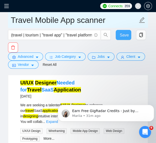
type input "Travel Mobile App scanner"
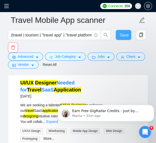
click at [123, 37] on span "Save" at bounding box center [124, 35] width 9 height 6
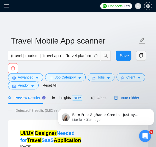
click at [115, 97] on icon "robot" at bounding box center [116, 98] width 4 height 4
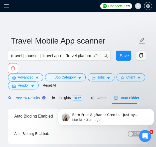
click at [27, 98] on span "Preview Results" at bounding box center [26, 98] width 36 height 4
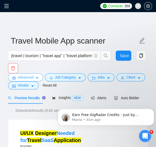
click at [27, 74] on button "Advanced" at bounding box center [25, 77] width 35 height 8
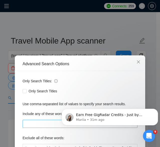
scroll to position [62, 0]
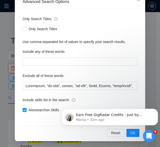
click at [23, 106] on div "Also search on Skills" at bounding box center [80, 110] width 115 height 8
click at [23, 108] on input "Also search on Skills" at bounding box center [25, 110] width 4 height 4
checkbox input "false"
click html "Earn Free GigRadar Credits - Just by Sharing Your Story! 💬 Want more credits fo…"
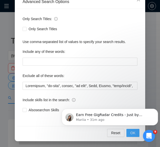
click at [133, 135] on button "OK" at bounding box center [132, 133] width 13 height 8
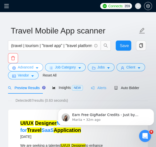
scroll to position [10, 0]
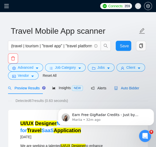
click at [118, 86] on span "Auto Bidder" at bounding box center [126, 88] width 25 height 4
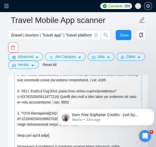
scroll to position [17, 0]
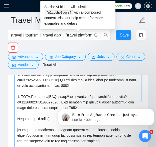
drag, startPoint x: 86, startPoint y: 94, endPoint x: 46, endPoint y: 75, distance: 44.0
click at [46, 75] on textarea "Cover letter template:" at bounding box center [78, 109] width 128 height 113
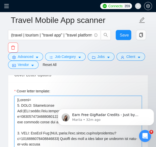
scroll to position [627, 0]
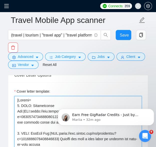
drag, startPoint x: 21, startPoint y: 93, endPoint x: 51, endPoint y: 133, distance: 49.5
paste textarea "RollingAround|URL:[URL][DOMAIN_NAME] | Touring companion feature for ride-shari…"
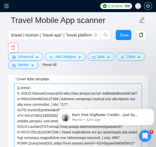
scroll to position [639, 0]
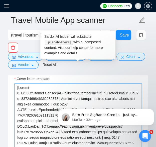
click at [17, 102] on textarea "Cover letter template:" at bounding box center [78, 139] width 128 height 113
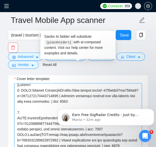
scroll to position [3, 0]
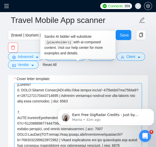
click at [35, 111] on textarea "Cover letter template:" at bounding box center [78, 139] width 128 height 113
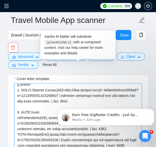
click at [20, 110] on textarea "Cover letter template:" at bounding box center [78, 139] width 128 height 113
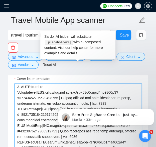
scroll to position [29, 0]
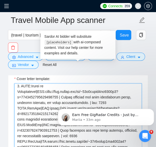
click at [18, 102] on textarea "Cover letter template:" at bounding box center [78, 139] width 128 height 113
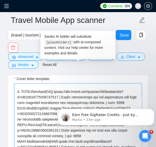
scroll to position [52, 0]
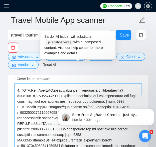
click at [17, 99] on textarea "Cover letter template:" at bounding box center [78, 139] width 128 height 113
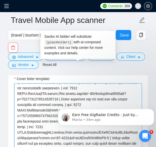
scroll to position [88, 0]
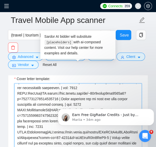
click at [18, 94] on textarea "Cover letter template:" at bounding box center [78, 139] width 128 height 113
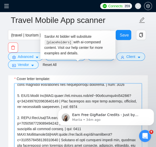
scroll to position [69, 0]
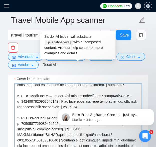
click at [33, 118] on textarea "Cover letter template:" at bounding box center [78, 139] width 128 height 113
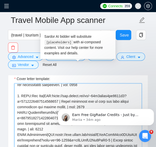
scroll to position [92, 0]
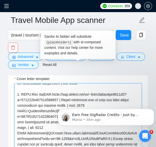
click at [18, 110] on textarea "Cover letter template:" at bounding box center [78, 139] width 128 height 113
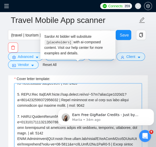
click at [38, 116] on textarea "Cover letter template:" at bounding box center [78, 139] width 128 height 113
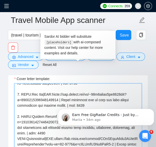
scroll to position [114, 0]
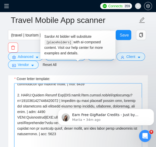
click at [18, 115] on textarea "Cover letter template:" at bounding box center [78, 139] width 128 height 113
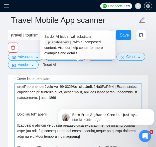
scroll to position [162, 0]
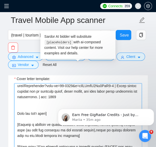
click at [17, 83] on textarea "Cover letter template:" at bounding box center [78, 139] width 128 height 113
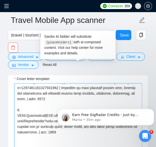
scroll to position [126, 0]
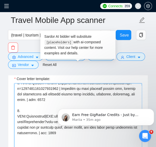
click at [18, 117] on textarea "Cover letter template:" at bounding box center [78, 139] width 128 height 113
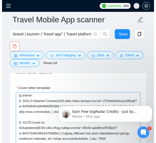
scroll to position [0, 0]
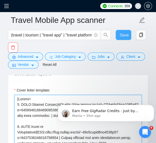
type textarea "[Folder= 1. CLNT:Rolling Around|URL:[URL][DOMAIN_NAME] | Touring companion feat…"
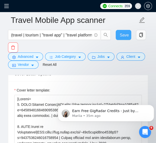
click at [117, 36] on button "Save" at bounding box center [124, 35] width 16 height 10
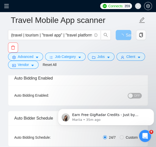
scroll to position [42, 0]
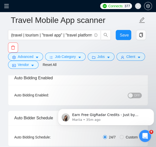
click at [133, 93] on div "button" at bounding box center [131, 95] width 5 height 5
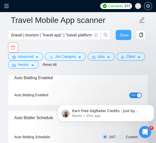
click at [125, 34] on span "Save" at bounding box center [124, 35] width 9 height 6
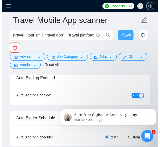
scroll to position [0, 0]
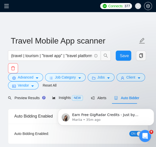
click at [7, 3] on span at bounding box center [8, 6] width 8 height 12
click at [8, 7] on icon "menu" at bounding box center [6, 6] width 5 height 5
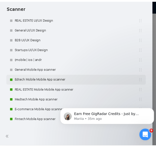
scroll to position [184, 0]
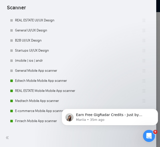
click at [156, 39] on div at bounding box center [80, 73] width 160 height 147
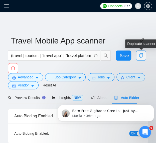
click at [138, 57] on span "copy" at bounding box center [142, 55] width 10 height 5
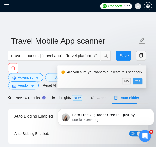
click at [139, 81] on span "Yes" at bounding box center [138, 81] width 6 height 6
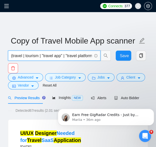
drag, startPoint x: 74, startPoint y: 55, endPoint x: -36, endPoint y: 60, distance: 110.5
click at [0, 60] on html "Connects: 377 [EMAIL_ADDRESS][DOMAIN_NAME] Copy of Travel Mobile App scanner (t…" at bounding box center [78, 73] width 156 height 147
paste input ""social media" | "social network" | "social app" | community | "online communit…"
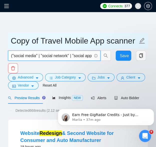
type input "("social media" | "social network" | "social app" | community | "online communi…"
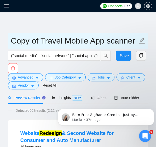
drag, startPoint x: 62, startPoint y: 41, endPoint x: -17, endPoint y: 45, distance: 79.4
click at [0, 45] on html "Connects: 377 [EMAIL_ADDRESS][DOMAIN_NAME] Copy of Travel Mobile App scanner ("…" at bounding box center [78, 73] width 156 height 147
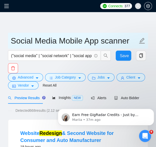
type input "Social Media Mobile App scanner"
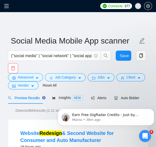
click html "Earn Free GigRadar Credits - Just by Sharing Your Story! 💬 Want more credits fo…"
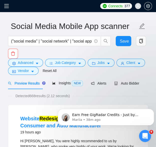
scroll to position [3, 0]
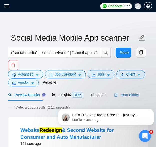
click at [130, 97] on div "Auto Bidder" at bounding box center [126, 95] width 25 height 12
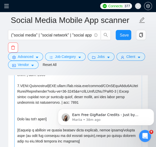
scroll to position [111, 0]
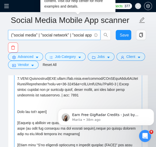
drag, startPoint x: 79, startPoint y: 96, endPoint x: 30, endPoint y: 38, distance: 75.8
click at [30, 38] on div "Social Media Mobile App scanner ("social media" | "social network" | "social ap…" at bounding box center [78, 92] width 140 height 1516
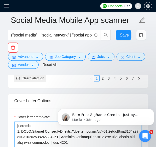
scroll to position [601, 0]
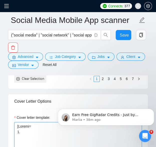
paste textarea "CLNT:LocalCommunityDashboardApp|URL:[URL][DOMAIN_NAME] | Local community dashbo…"
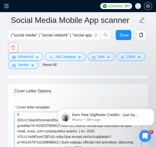
scroll to position [7, 0]
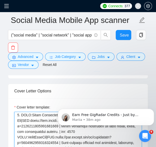
scroll to position [9, 0]
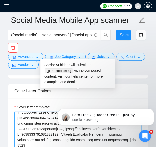
scroll to position [37, 0]
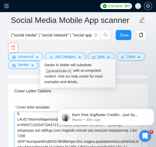
scroll to position [56, 0]
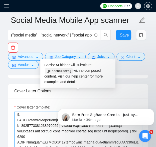
drag, startPoint x: 17, startPoint y: 108, endPoint x: 21, endPoint y: 104, distance: 5.5
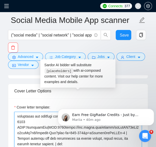
scroll to position [66, 0]
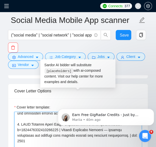
scroll to position [47, 0]
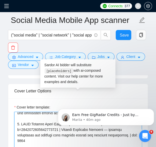
drag, startPoint x: 18, startPoint y: 141, endPoint x: 20, endPoint y: 134, distance: 7.6
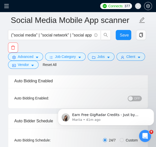
scroll to position [39, 0]
type textarea "[Loremi= 9. DOLO:Sitam Consectet Adipiscin Eli|SED:doeiu://tem.incidi.utl/etdol…"
click html "Earn Free GigRadar Credits - Just by Sharing Your Story! 💬 Want more credits fo…"
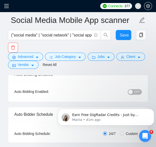
scroll to position [46, 0]
click at [131, 91] on div "button" at bounding box center [131, 91] width 5 height 5
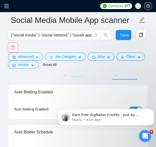
scroll to position [28, 0]
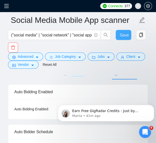
click at [118, 37] on button "Save" at bounding box center [124, 35] width 16 height 10
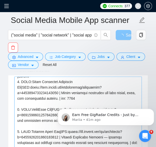
scroll to position [0, 0]
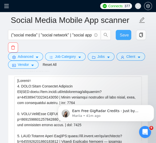
click at [123, 35] on span "Save" at bounding box center [124, 35] width 9 height 6
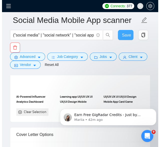
scroll to position [567, 0]
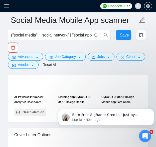
click at [6, 5] on icon "menu" at bounding box center [6, 6] width 5 height 5
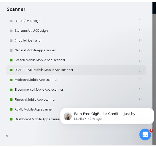
scroll to position [235, 0]
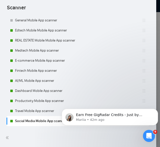
click at [156, 59] on div at bounding box center [80, 73] width 160 height 147
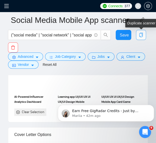
click at [142, 36] on icon "copy" at bounding box center [141, 35] width 5 height 5
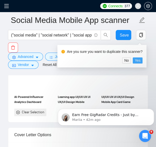
click at [137, 59] on span "Yes" at bounding box center [138, 60] width 6 height 6
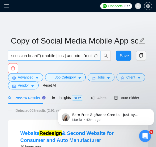
scroll to position [0, 549]
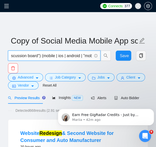
click at [46, 56] on input "("social media" | "social network" | "social app" | community | "online communi…" at bounding box center [51, 55] width 81 height 6
drag, startPoint x: 46, startPoint y: 56, endPoint x: -9, endPoint y: 66, distance: 56.3
click at [0, 66] on html "Connects: 377 [EMAIL_ADDRESS][DOMAIN_NAME] Copy of Social Media Mobile App scan…" at bounding box center [78, 73] width 156 height 147
paste input "(game | gaming | "mobile game" | "game app" | "video game" | "online game" | "m…"
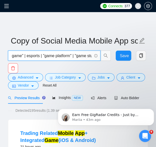
scroll to position [0, 324]
drag, startPoint x: 58, startPoint y: 55, endPoint x: 72, endPoint y: 52, distance: 14.1
click at [72, 52] on span "(game | gaming | "mobile game" | "game app" | "video game" | "online game" | "m…" at bounding box center [54, 55] width 93 height 10
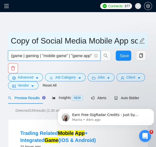
type input "(game | gaming | "mobile game" | "game app" | "video game" | "online game" | "m…"
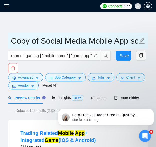
drag, startPoint x: 89, startPoint y: 40, endPoint x: -16, endPoint y: 43, distance: 104.9
click at [0, 43] on html "Connects: 377 [EMAIL_ADDRESS][DOMAIN_NAME] Copy of Social Media Mobile App scan…" at bounding box center [78, 73] width 156 height 147
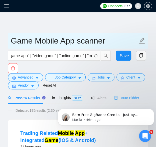
type input "Game Mobile App scanner"
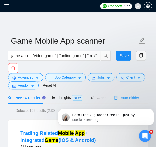
drag, startPoint x: 123, startPoint y: 93, endPoint x: 20, endPoint y: 9, distance: 133.5
click at [123, 93] on div "Auto Bidder" at bounding box center [126, 98] width 25 height 12
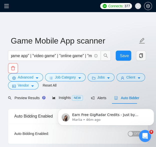
click html "Earn Free GigRadar Credits - Just by Sharing Your Story! 💬 Want more credits fo…"
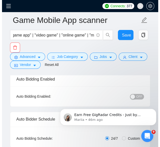
scroll to position [41, 0]
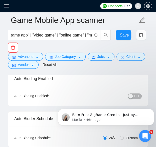
click at [134, 98] on iframe at bounding box center [106, 115] width 100 height 35
click at [134, 95] on button "OFF" at bounding box center [135, 96] width 14 height 6
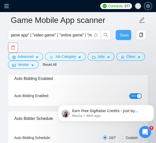
click at [122, 30] on button "Save" at bounding box center [124, 35] width 16 height 10
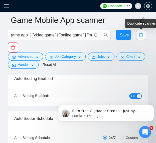
click at [141, 34] on icon "copy" at bounding box center [141, 35] width 5 height 5
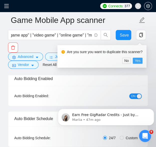
click at [139, 61] on span "Yes" at bounding box center [138, 61] width 6 height 6
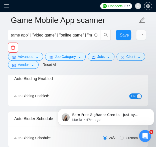
click at [8, 6] on icon "menu" at bounding box center [6, 6] width 5 height 5
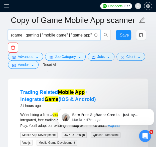
drag, startPoint x: 40, startPoint y: 34, endPoint x: -32, endPoint y: 37, distance: 71.3
click at [0, 37] on html "Connects: 377 [EMAIL_ADDRESS][DOMAIN_NAME] Copy of Game Mobile App scanner (gam…" at bounding box center [78, 28] width 156 height 147
paste input "dating | "dating app" | "matchmaking" | "relationship app" | "match app" | "fin…"
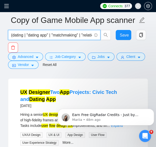
drag, startPoint x: 49, startPoint y: 34, endPoint x: 23, endPoint y: 37, distance: 26.3
click at [23, 37] on input "(dating | "dating app" | "matchmaking" | "relationship app" | "match app" | "fi…" at bounding box center [51, 35] width 81 height 6
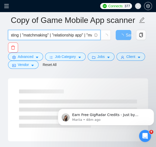
scroll to position [0, 4]
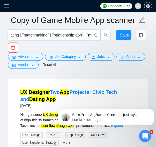
click at [49, 34] on input "(dating | "matchmaking" | "relationship app" | "match app" | "find partner app"…" at bounding box center [51, 35] width 81 height 6
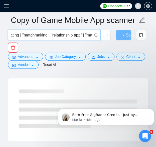
click at [26, 34] on input "(dating | "matchmaking | "relationship app" | "match app" | "find partner app" …" at bounding box center [51, 35] width 81 height 6
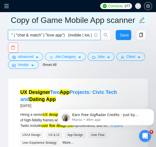
type input "(dating | matchmaking | "relationship app" | "match app" | "find partner app" |…"
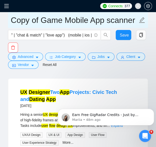
scroll to position [0, 0]
drag, startPoint x: 61, startPoint y: 22, endPoint x: -22, endPoint y: 30, distance: 83.7
click at [0, 30] on html "Connects: 377 [EMAIL_ADDRESS][DOMAIN_NAME] Copy of Game Mobile App scanner (dat…" at bounding box center [78, 28] width 156 height 147
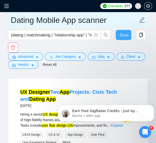
type input "Dating Mobile App scanner"
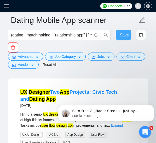
click at [120, 36] on span "Save" at bounding box center [124, 35] width 9 height 6
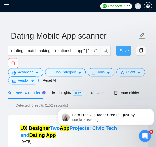
scroll to position [5, 0]
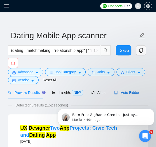
click at [122, 93] on span "Auto Bidder" at bounding box center [126, 92] width 25 height 4
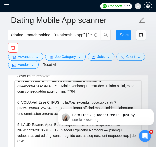
scroll to position [17, 0]
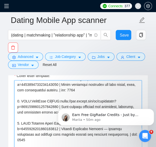
click at [63, 84] on textarea "Cover letter template:" at bounding box center [78, 136] width 128 height 113
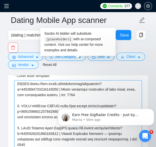
scroll to position [12, 0]
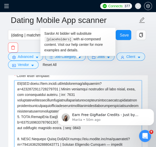
drag, startPoint x: 152, startPoint y: 179, endPoint x: 116, endPoint y: 99, distance: 87.8
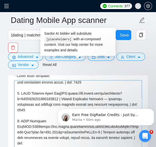
scroll to position [47, 0]
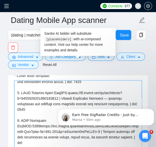
drag, startPoint x: 17, startPoint y: 104, endPoint x: 32, endPoint y: 125, distance: 25.4
click at [32, 125] on textarea "Cover letter template:" at bounding box center [78, 136] width 128 height 113
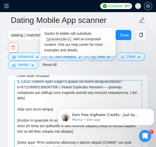
scroll to position [58, 0]
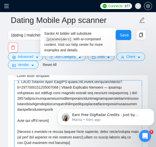
drag, startPoint x: 25, startPoint y: 85, endPoint x: 48, endPoint y: 96, distance: 25.2
click at [48, 96] on textarea "Cover letter template:" at bounding box center [78, 136] width 128 height 113
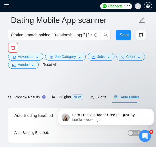
scroll to position [43, 0]
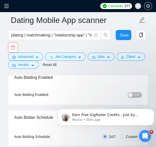
type textarea "[Loremi= 7. DOLO:Sitam Consectet Adipiscin Eli|SED:doeiu://tem.incidi.utl/etdol…"
click at [137, 93] on span "OFF" at bounding box center [137, 95] width 6 height 6
click at [8, 8] on icon "menu" at bounding box center [6, 6] width 5 height 5
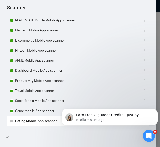
click at [156, 17] on div at bounding box center [80, 73] width 160 height 147
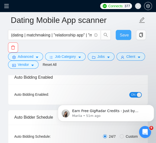
click at [123, 36] on span "Save" at bounding box center [124, 35] width 9 height 6
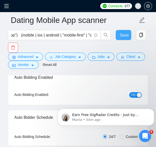
scroll to position [0, 261]
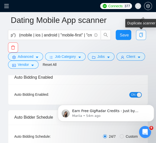
click at [139, 37] on icon "copy" at bounding box center [141, 35] width 5 height 5
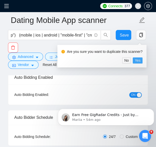
click at [140, 58] on button "Yes" at bounding box center [138, 60] width 10 height 6
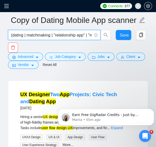
drag, startPoint x: 29, startPoint y: 35, endPoint x: -20, endPoint y: 45, distance: 50.6
click at [0, 45] on html "Connects: 377 [EMAIL_ADDRESS][DOMAIN_NAME] Copy of Dating Mobile App scanner (d…" at bounding box center [78, 30] width 156 height 147
paste input "fitness | "fitness app" | "workout app" | "gym app" | "personal trainer app" | …"
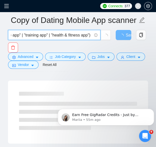
scroll to position [0, 204]
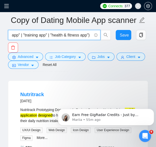
drag, startPoint x: 70, startPoint y: 35, endPoint x: 78, endPoint y: 36, distance: 7.9
click at [78, 36] on input "(fitness | "fitness app" | "workout app" | "gym app" | "personal trainer app" |…" at bounding box center [51, 35] width 81 height 6
type input "(fitness | "fitness app" | "workout app" | "gym app" | "personal trainer app" |…"
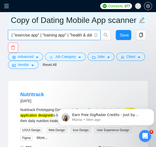
click at [65, 22] on input "Copy of Dating Mobile App scanner" at bounding box center [74, 20] width 127 height 13
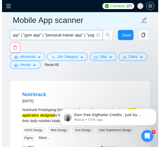
scroll to position [0, 60]
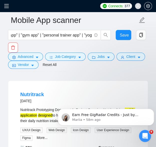
click at [8, 6] on icon "menu" at bounding box center [6, 6] width 5 height 5
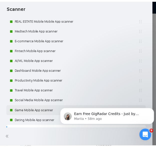
scroll to position [265, 0]
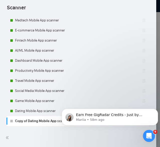
click at [156, 32] on div at bounding box center [80, 73] width 160 height 147
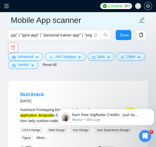
click at [15, 19] on input "Mobile App scanner" at bounding box center [74, 20] width 127 height 13
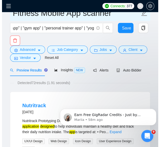
scroll to position [0, 0]
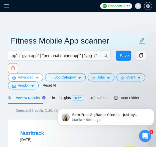
type input "Fitness Mobile App scanner"
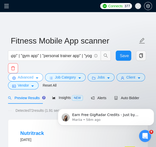
click at [39, 74] on button "Advanced" at bounding box center [25, 77] width 35 height 8
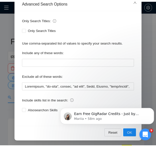
scroll to position [22, 0]
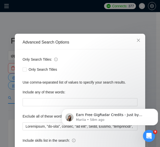
click at [10, 82] on div "Advanced Search Options Only Search Titles: Only Search Titles Use comma-separa…" at bounding box center [80, 73] width 160 height 147
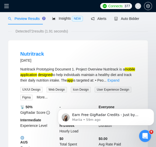
scroll to position [0, 0]
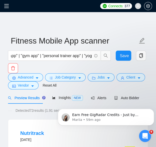
click html "Earn Free GigRadar Credits - Just by Sharing Your Story! 💬 Want more credits fo…"
click at [118, 96] on span "Auto Bidder" at bounding box center [126, 98] width 25 height 4
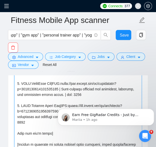
scroll to position [32, 0]
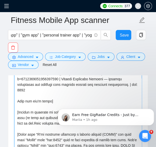
drag, startPoint x: 21, startPoint y: 84, endPoint x: 80, endPoint y: 81, distance: 59.1
click at [80, 81] on textarea "Cover letter template:" at bounding box center [78, 102] width 128 height 113
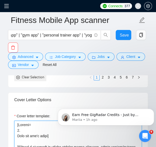
scroll to position [601, 0]
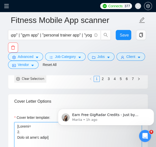
paste textarea "CLNT:RundyApp|URL:[URL][DOMAIN_NAME] | Energetic app redesign for running enthu…"
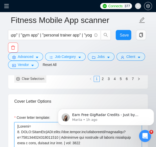
scroll to position [609, 0]
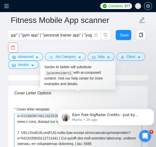
scroll to position [13, 0]
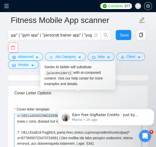
paste textarea "CLNT:[PERSON_NAME]|URL:[URL][DOMAIN_NAME] | Streamlined journaling and self-ref…"
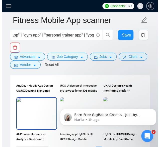
scroll to position [530, 0]
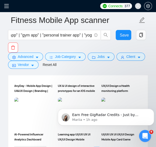
type textarea "[Loremi= 5. DOLO:Sitam Con|ADI:elits://doe.tempor.inc/utlaboreetd/magnaaliqu?e=…"
click at [6, 7] on icon "menu" at bounding box center [6, 6] width 5 height 5
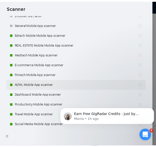
scroll to position [265, 0]
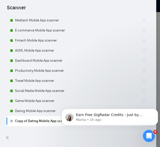
click at [156, 61] on div at bounding box center [80, 73] width 160 height 147
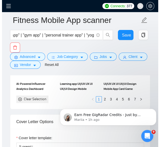
scroll to position [581, 0]
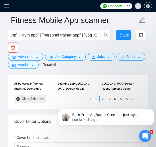
click at [6, 10] on span at bounding box center [8, 6] width 8 height 12
click at [7, 4] on icon "menu" at bounding box center [6, 6] width 5 height 4
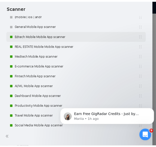
scroll to position [265, 0]
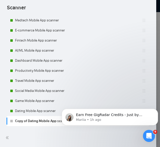
click at [156, 14] on div at bounding box center [80, 73] width 160 height 147
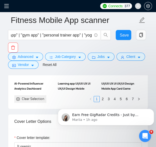
click at [9, 4] on icon "menu" at bounding box center [6, 6] width 5 height 5
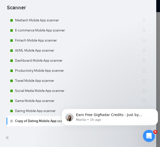
click at [156, 75] on div at bounding box center [80, 73] width 160 height 147
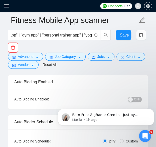
scroll to position [39, 0]
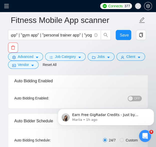
click at [135, 97] on button "OFF" at bounding box center [135, 98] width 14 height 6
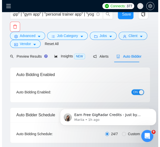
scroll to position [0, 0]
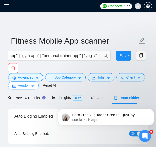
click at [32, 84] on span "caret-down" at bounding box center [33, 86] width 4 height 4
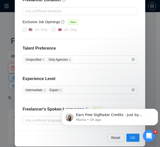
scroll to position [85, 0]
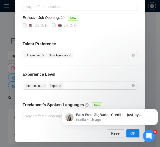
click at [7, 78] on div "Vendor Preferences Freelancer Location Any preffered locations Exclusive Job Op…" at bounding box center [80, 73] width 160 height 147
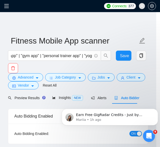
scroll to position [61, 0]
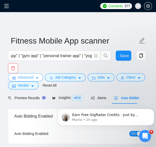
click at [27, 78] on span "Advanced" at bounding box center [26, 77] width 16 height 6
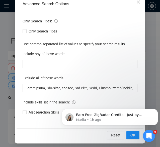
scroll to position [61, 0]
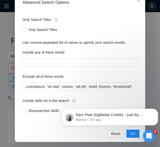
click at [9, 82] on div "Advanced Search Options Only Search Titles: Only Search Titles Use comma-separa…" at bounding box center [80, 73] width 160 height 147
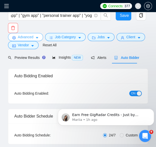
scroll to position [0, 0]
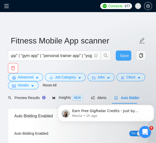
click at [120, 57] on span "Save" at bounding box center [124, 55] width 9 height 6
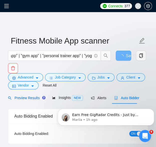
click at [26, 99] on span "Preview Results" at bounding box center [26, 98] width 36 height 4
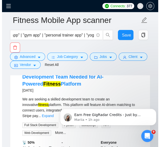
scroll to position [500, 0]
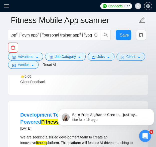
click at [7, 9] on span at bounding box center [8, 6] width 8 height 12
click at [9, 5] on icon "menu" at bounding box center [6, 6] width 5 height 5
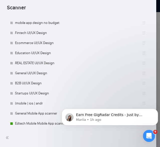
scroll to position [141, 0]
